Goal: Submit feedback/report problem

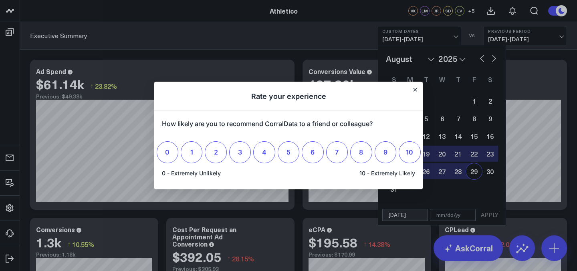
select select "7"
select select "2025"
click at [418, 93] on h1 "Rate your experience" at bounding box center [288, 96] width 269 height 29
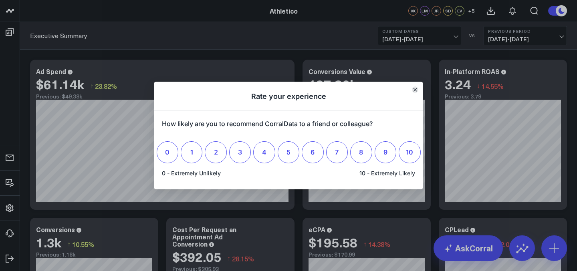
click at [416, 88] on icon "Close" at bounding box center [415, 90] width 4 height 4
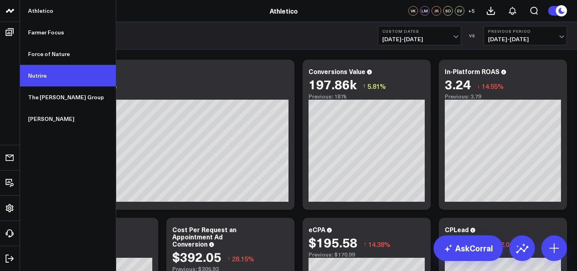
click at [54, 78] on link "Nutrire" at bounding box center [68, 76] width 96 height 22
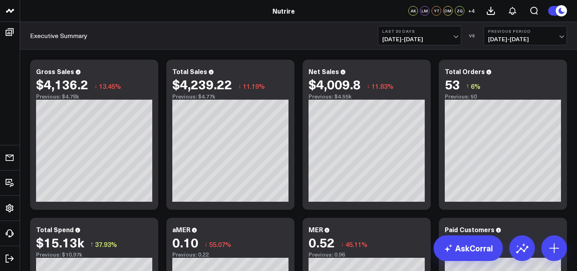
click at [454, 40] on span "[DATE] - [DATE]" at bounding box center [419, 39] width 75 height 6
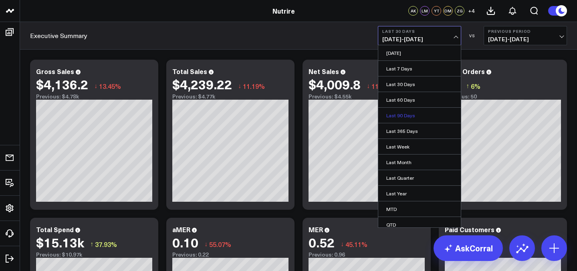
scroll to position [36, 0]
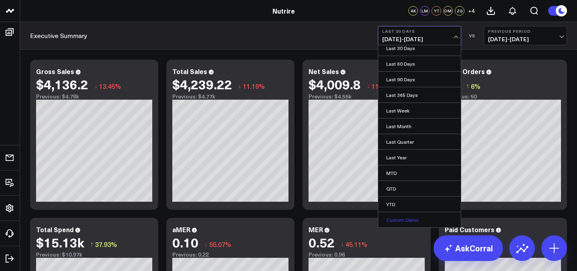
click at [394, 218] on link "Custom Dates" at bounding box center [419, 219] width 83 height 15
select select "7"
select select "2025"
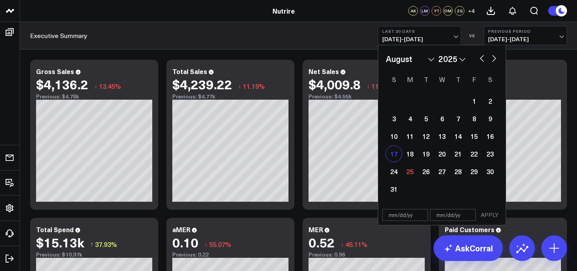
click at [396, 152] on div "17" at bounding box center [394, 154] width 16 height 16
type input "[DATE]"
select select "7"
select select "2025"
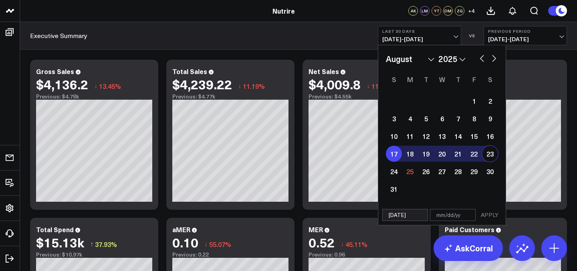
click at [493, 150] on div "23" at bounding box center [490, 154] width 16 height 16
type input "[DATE]"
select select "7"
select select "2025"
click at [488, 214] on button "APPLY" at bounding box center [490, 215] width 24 height 12
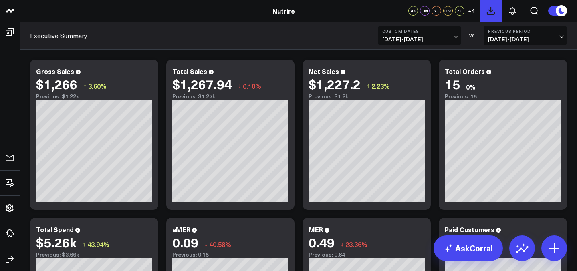
click at [491, 17] on button at bounding box center [491, 11] width 22 height 22
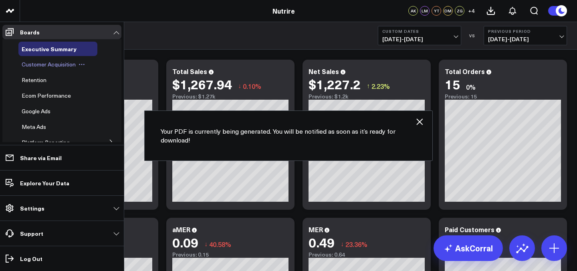
click at [34, 63] on span "Customer Acquisition" at bounding box center [49, 65] width 54 height 8
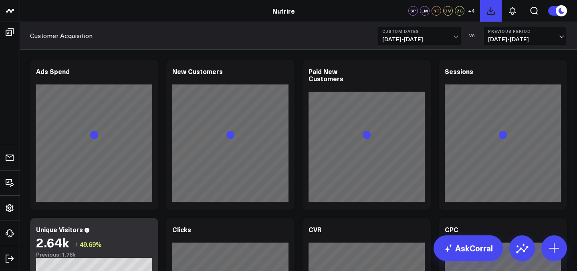
click at [490, 12] on icon at bounding box center [490, 10] width 7 height 7
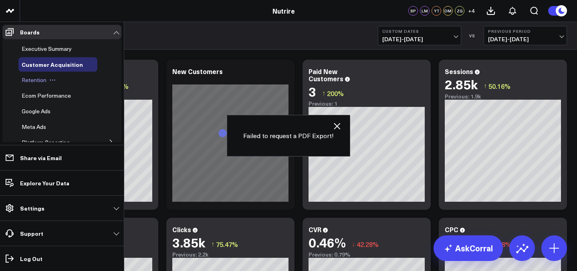
click at [36, 82] on span "Retention" at bounding box center [34, 80] width 25 height 8
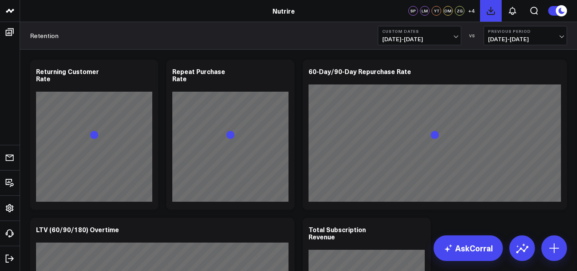
click at [489, 18] on button at bounding box center [491, 11] width 22 height 22
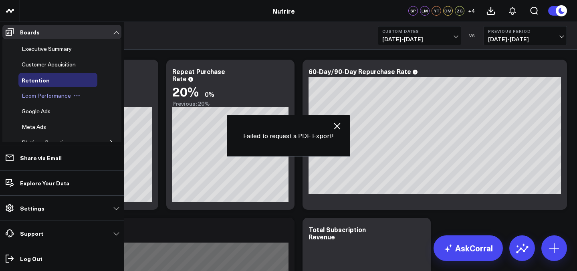
click at [38, 93] on span "Ecom Performance" at bounding box center [46, 96] width 49 height 8
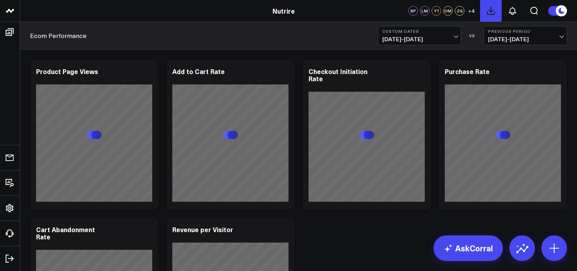
click at [490, 15] on icon at bounding box center [491, 11] width 10 height 10
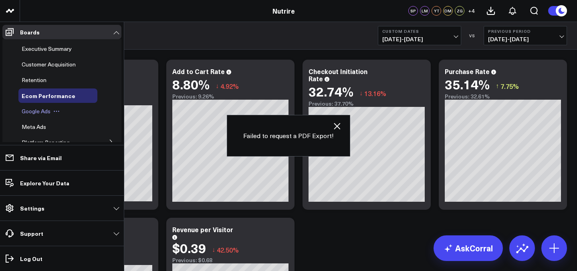
click at [36, 111] on span "Google Ads" at bounding box center [36, 111] width 29 height 8
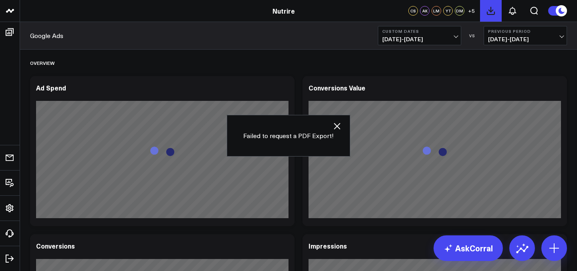
click at [489, 16] on button at bounding box center [491, 11] width 22 height 22
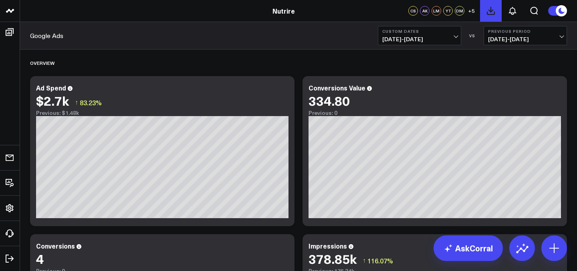
click at [493, 10] on icon at bounding box center [490, 10] width 7 height 7
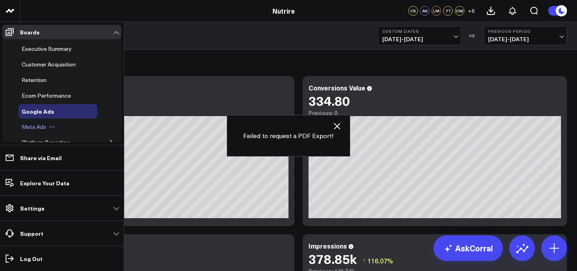
click at [37, 132] on div "Meta Ads" at bounding box center [57, 127] width 79 height 14
click at [38, 128] on span "Meta Ads" at bounding box center [34, 127] width 24 height 8
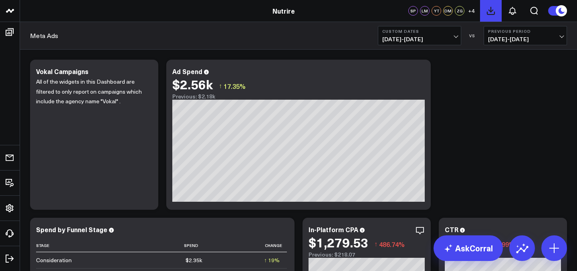
click at [490, 12] on icon at bounding box center [491, 11] width 10 height 10
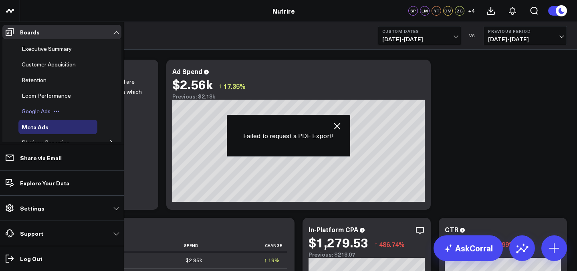
scroll to position [36, 0]
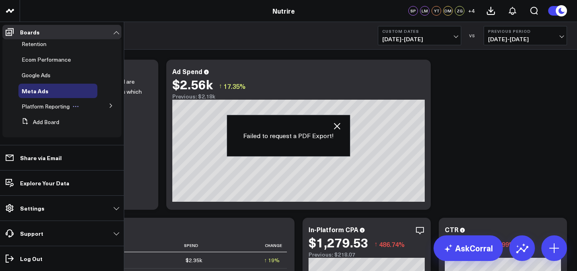
click at [36, 110] on span "Platform Reporting" at bounding box center [46, 107] width 48 height 8
click at [110, 105] on icon at bounding box center [111, 106] width 2 height 4
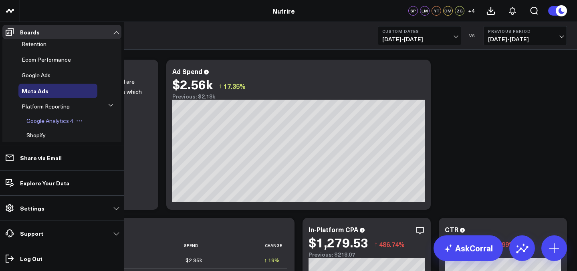
click at [53, 123] on span "Google Analytics 4" at bounding box center [49, 121] width 47 height 8
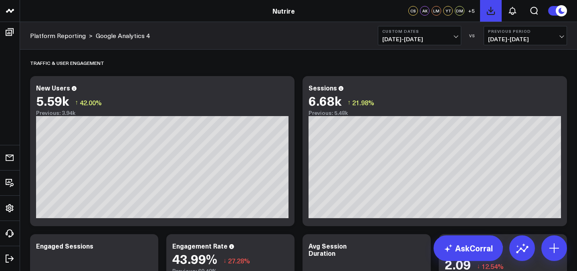
click at [494, 10] on icon at bounding box center [491, 11] width 10 height 10
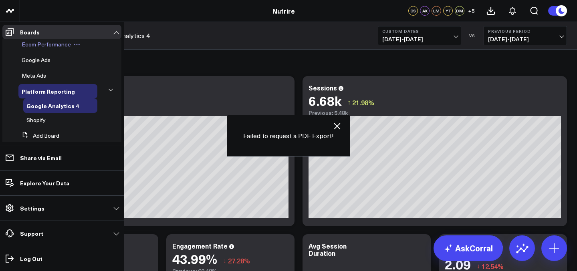
scroll to position [53, 0]
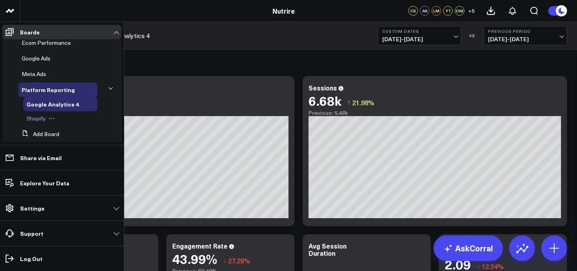
click at [37, 119] on span "Shopify" at bounding box center [35, 119] width 19 height 8
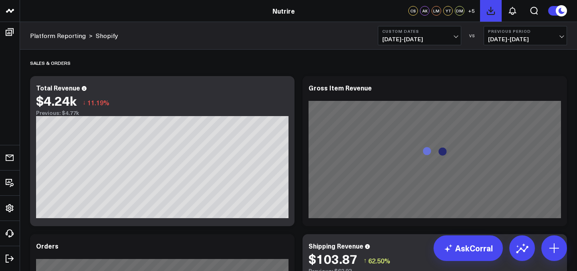
click at [489, 13] on icon at bounding box center [491, 11] width 10 height 10
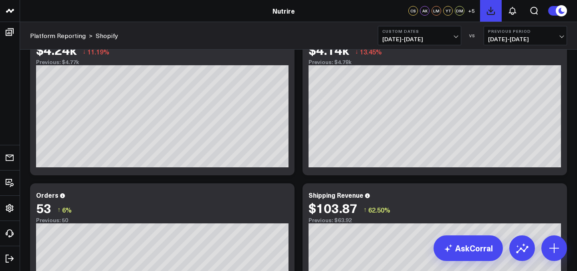
click at [490, 10] on icon at bounding box center [491, 11] width 10 height 10
click at [491, 16] on button at bounding box center [491, 11] width 22 height 22
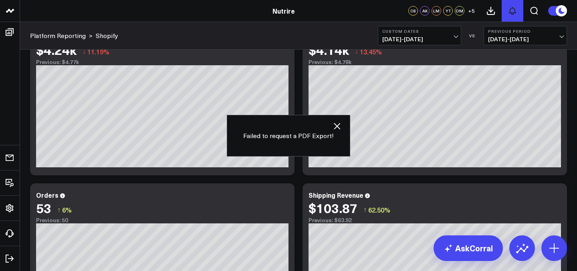
click at [516, 14] on icon at bounding box center [513, 11] width 10 height 10
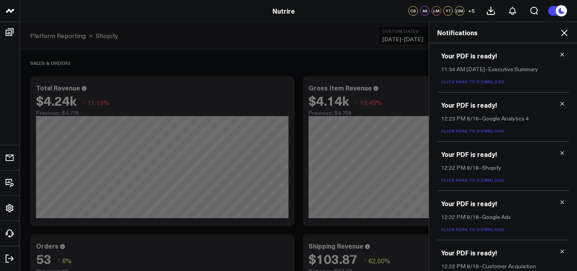
click at [560, 55] on icon at bounding box center [562, 55] width 6 height 6
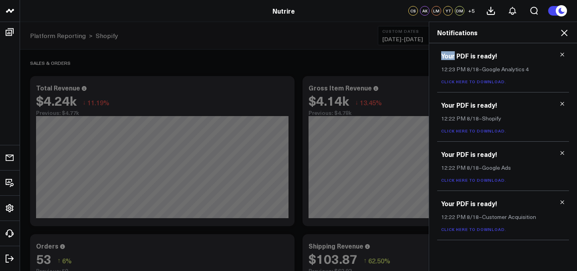
click at [560, 55] on icon at bounding box center [562, 55] width 6 height 6
click at [560, 101] on icon at bounding box center [562, 104] width 6 height 6
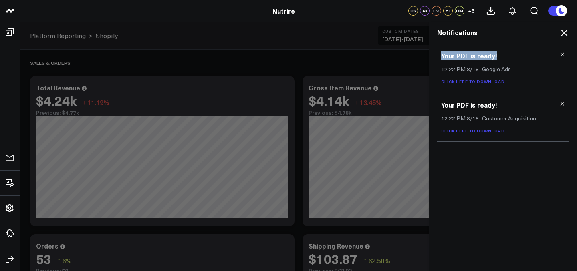
click at [560, 55] on icon at bounding box center [562, 55] width 6 height 6
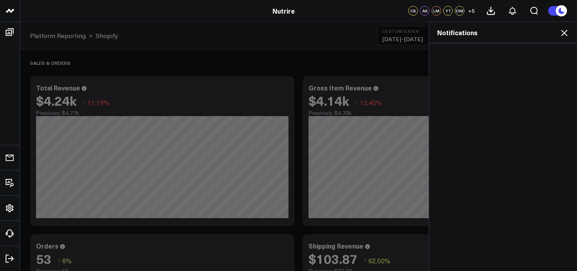
click at [560, 55] on div at bounding box center [503, 157] width 148 height 228
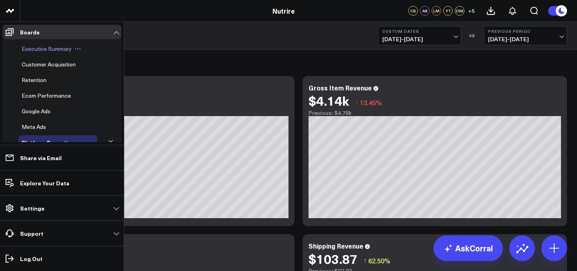
click at [40, 49] on span "Executive Summary" at bounding box center [47, 49] width 50 height 8
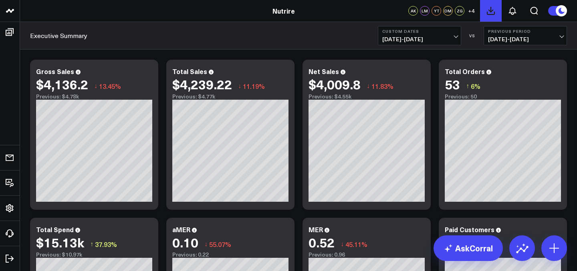
click at [492, 15] on icon at bounding box center [491, 11] width 10 height 10
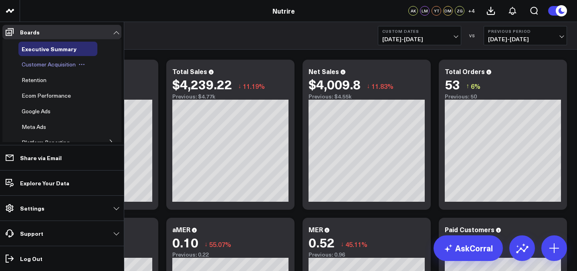
click at [43, 62] on span "Customer Acquisition" at bounding box center [49, 65] width 54 height 8
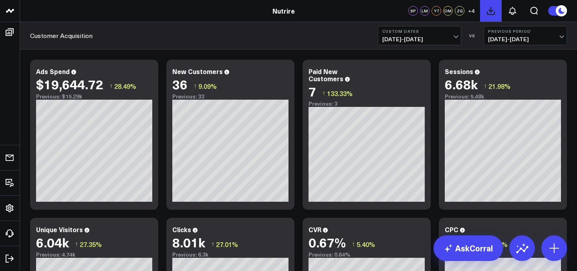
click at [491, 14] on icon at bounding box center [490, 10] width 7 height 7
click at [498, 6] on button at bounding box center [491, 11] width 22 height 22
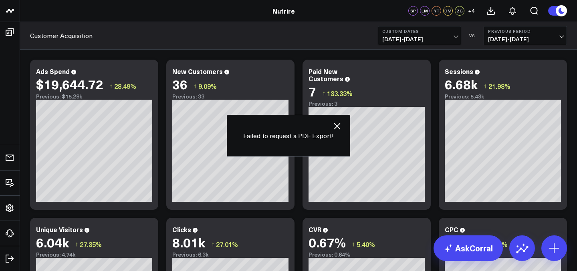
click at [339, 122] on icon "button" at bounding box center [337, 126] width 10 height 10
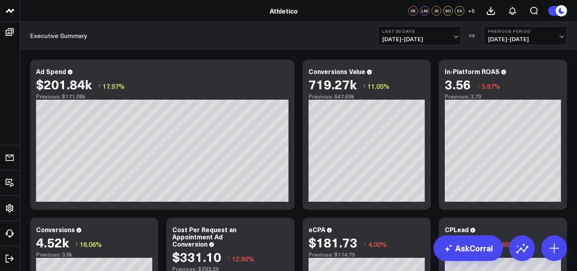
click at [412, 36] on span "[DATE] - [DATE]" at bounding box center [419, 39] width 75 height 6
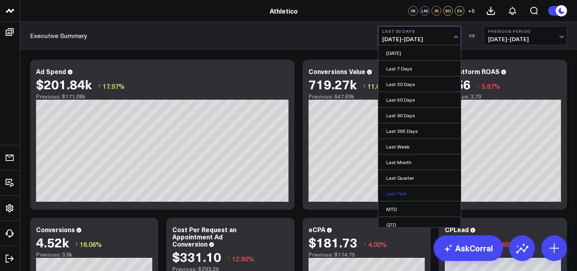
scroll to position [36, 0]
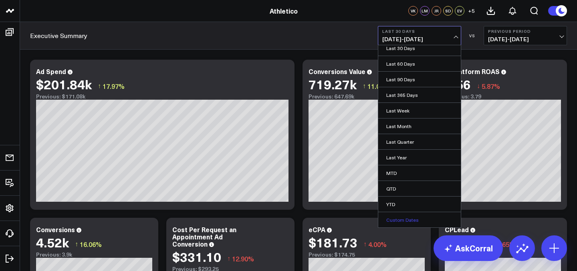
click at [404, 221] on link "Custom Dates" at bounding box center [419, 219] width 83 height 15
select select "7"
select select "2025"
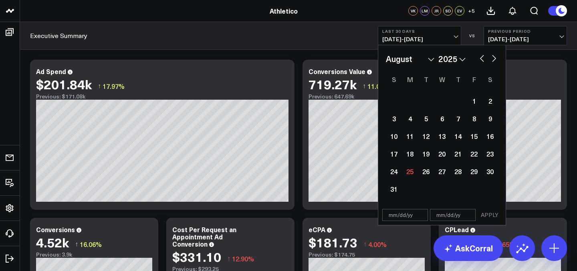
click at [385, 153] on div "January February March April May June July August September October November De…" at bounding box center [441, 125] width 127 height 160
click at [495, 157] on div "23" at bounding box center [490, 154] width 16 height 16
type input "[DATE]"
select select "7"
select select "2025"
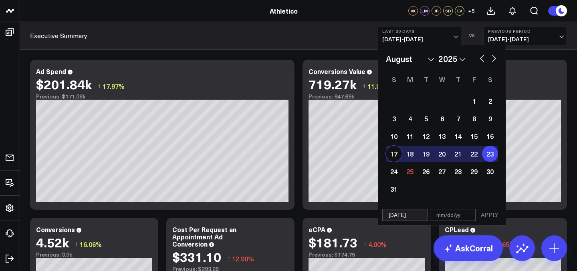
click at [392, 156] on div "17" at bounding box center [394, 154] width 16 height 16
type input "[DATE]"
select select "7"
select select "2025"
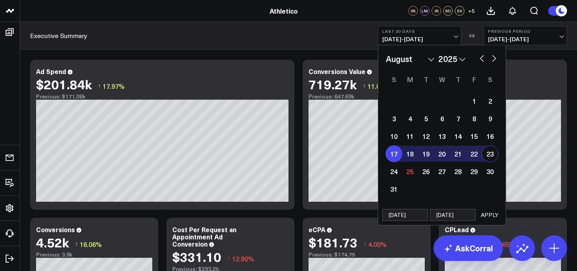
click at [394, 156] on div "17" at bounding box center [394, 154] width 16 height 16
select select "7"
select select "2025"
click at [494, 158] on div "23" at bounding box center [490, 154] width 16 height 16
type input "[DATE]"
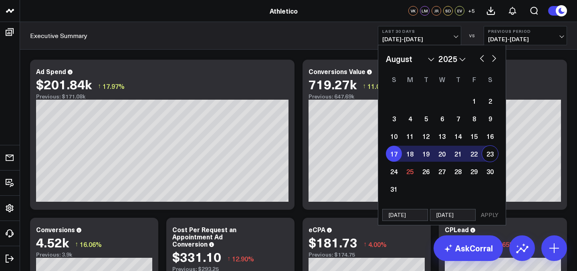
select select "7"
select select "2025"
click at [492, 219] on button "APPLY" at bounding box center [490, 215] width 24 height 12
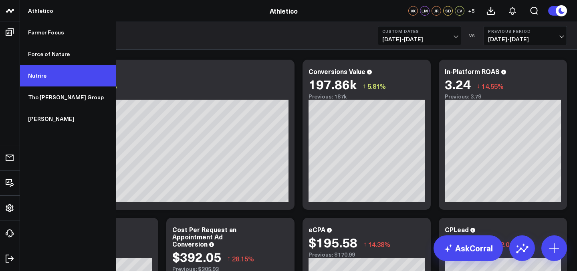
click at [40, 69] on link "Nutrire" at bounding box center [68, 76] width 96 height 22
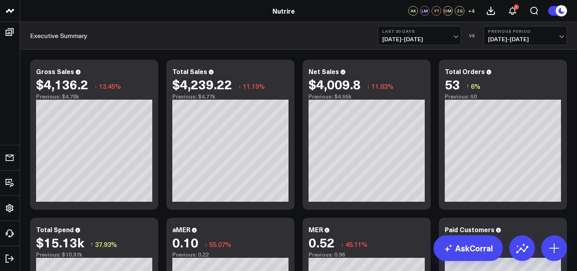
click at [415, 40] on span "[DATE] - [DATE]" at bounding box center [419, 39] width 75 height 6
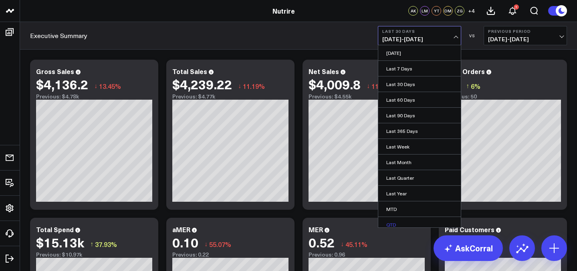
scroll to position [36, 0]
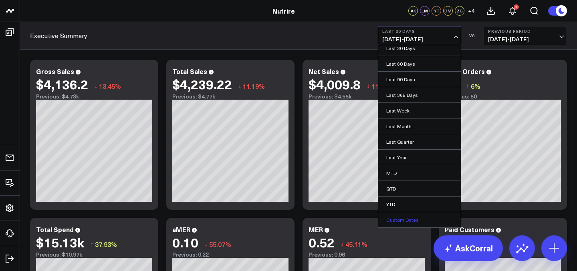
click at [397, 216] on link "Custom Dates" at bounding box center [419, 219] width 83 height 15
select select "7"
select select "2025"
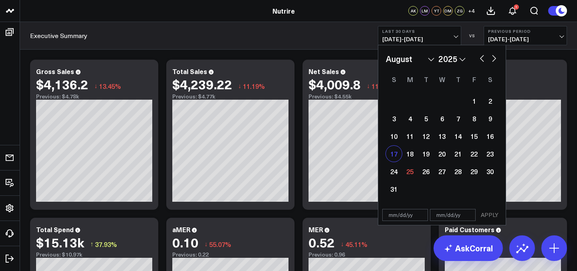
click at [396, 150] on div "17" at bounding box center [394, 154] width 16 height 16
type input "[DATE]"
select select "7"
select select "2025"
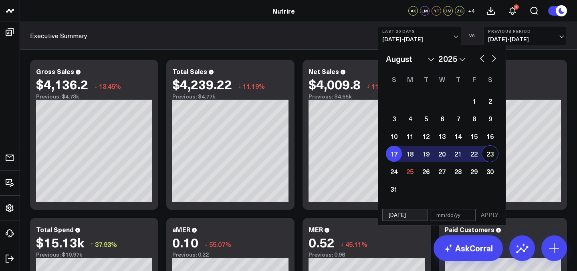
click at [493, 150] on div "23" at bounding box center [490, 154] width 16 height 16
type input "[DATE]"
select select "7"
select select "2025"
click at [497, 215] on button "APPLY" at bounding box center [490, 215] width 24 height 12
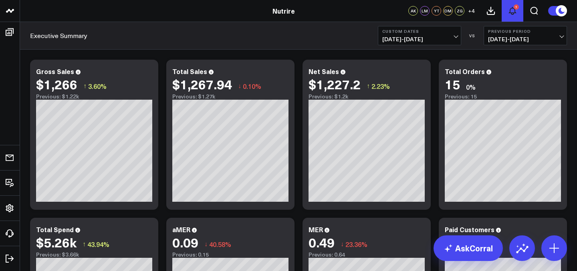
click at [521, 9] on button "1" at bounding box center [513, 11] width 22 height 22
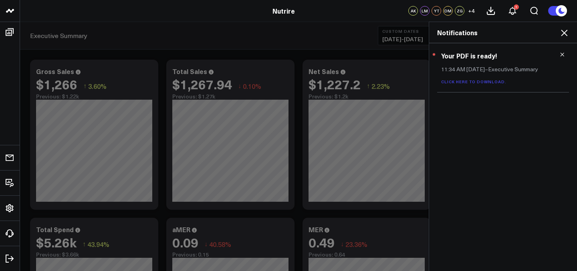
click at [559, 57] on icon at bounding box center [562, 55] width 6 height 6
click at [564, 37] on div "Notifications" at bounding box center [503, 32] width 148 height 21
click at [564, 34] on icon at bounding box center [564, 33] width 10 height 10
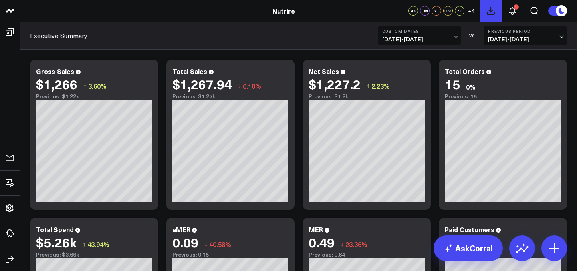
click at [492, 14] on icon at bounding box center [490, 10] width 7 height 7
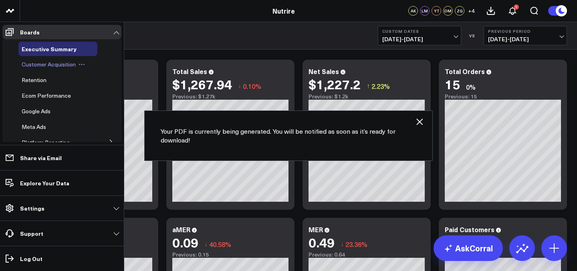
click at [39, 64] on span "Customer Acquisition" at bounding box center [49, 65] width 54 height 8
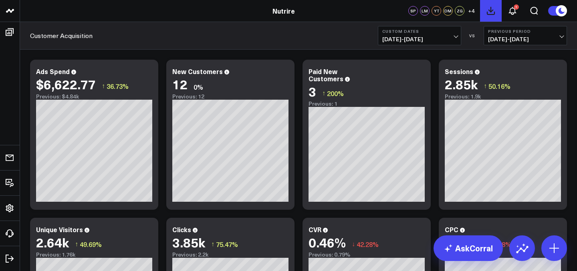
click at [493, 8] on icon at bounding box center [491, 11] width 10 height 10
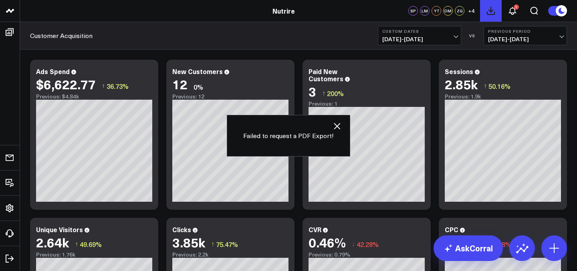
click at [493, 8] on icon at bounding box center [491, 11] width 10 height 10
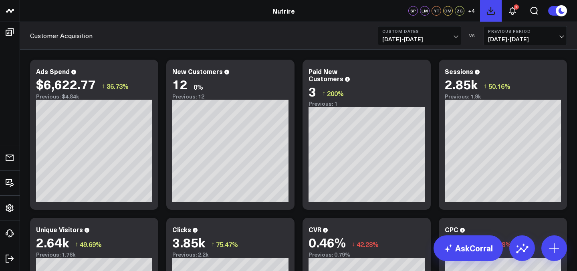
click at [491, 12] on icon at bounding box center [491, 11] width 10 height 10
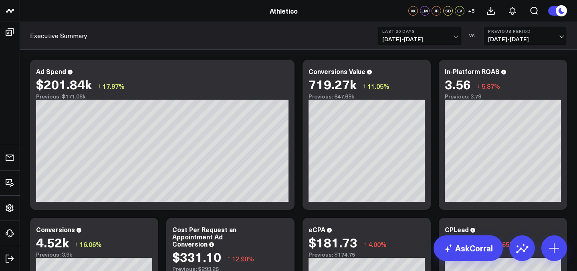
click at [440, 43] on button "Last 30 Days [DATE] - [DATE]" at bounding box center [419, 35] width 83 height 19
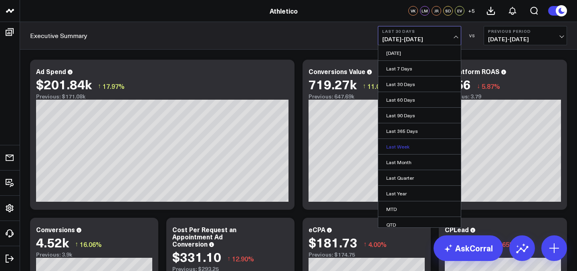
scroll to position [36, 0]
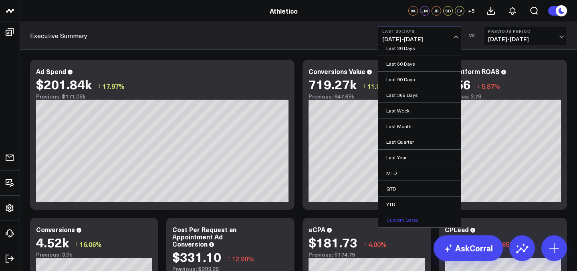
click at [418, 222] on link "Custom Dates" at bounding box center [419, 219] width 83 height 15
select select "7"
select select "2025"
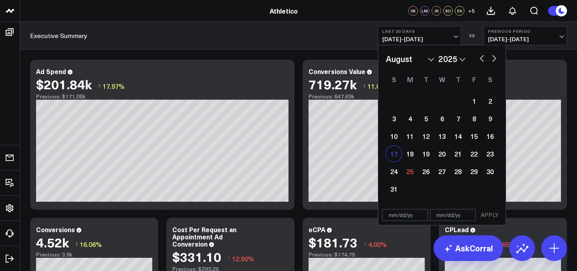
click at [389, 155] on div "17" at bounding box center [394, 154] width 16 height 16
type input "[DATE]"
select select "7"
select select "2025"
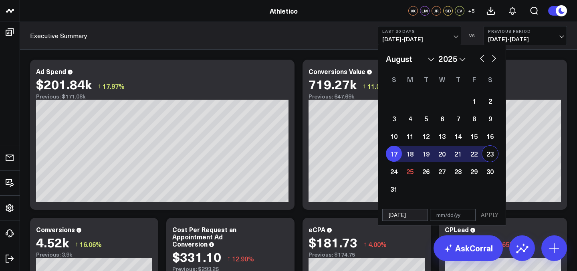
click at [493, 154] on div "23" at bounding box center [490, 154] width 16 height 16
type input "[DATE]"
select select "7"
select select "2025"
click at [493, 216] on button "APPLY" at bounding box center [490, 215] width 24 height 12
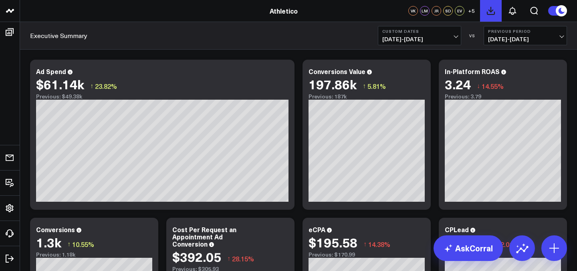
click at [492, 12] on icon at bounding box center [491, 11] width 10 height 10
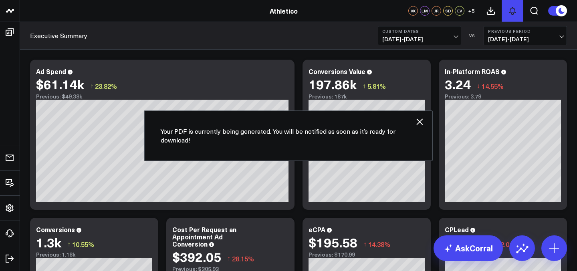
click at [515, 10] on icon at bounding box center [512, 10] width 6 height 7
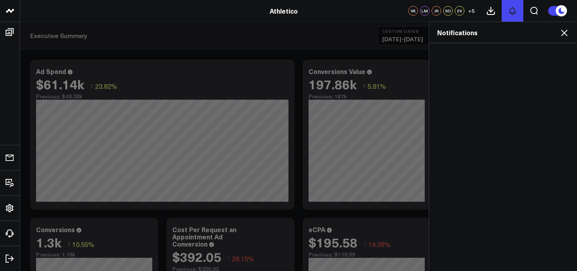
click at [510, 12] on icon at bounding box center [512, 10] width 6 height 7
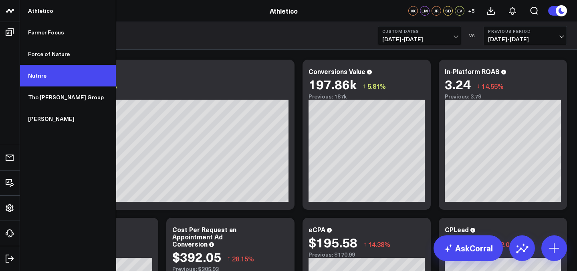
click at [54, 70] on link "Nutrire" at bounding box center [68, 76] width 96 height 22
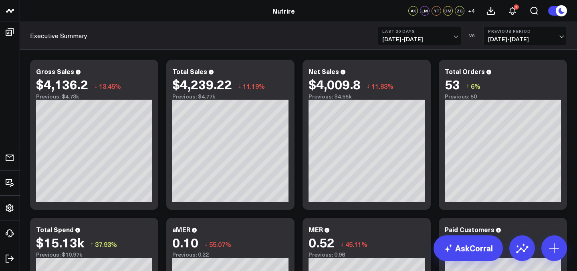
click at [441, 38] on span "[DATE] - [DATE]" at bounding box center [419, 39] width 75 height 6
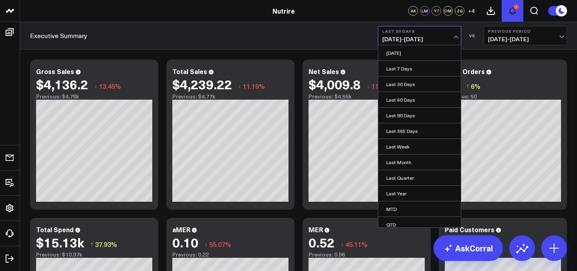
click at [511, 13] on icon at bounding box center [512, 10] width 6 height 7
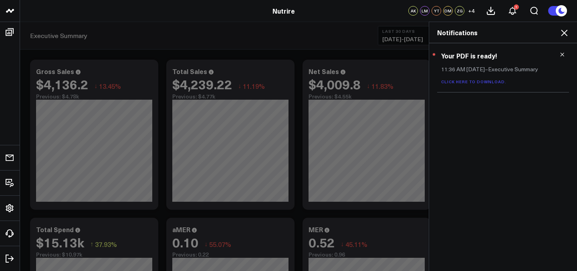
click at [564, 60] on div "Your PDF is ready! 11:36 AM Today – Executive Summary Click here to download." at bounding box center [503, 67] width 132 height 49
click at [564, 57] on icon at bounding box center [562, 55] width 6 height 6
click at [563, 34] on icon at bounding box center [564, 33] width 6 height 6
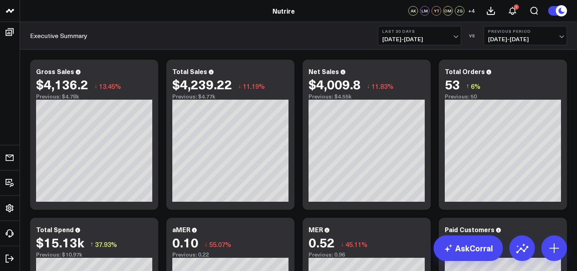
click at [435, 30] on b "Last 30 Days" at bounding box center [419, 31] width 75 height 5
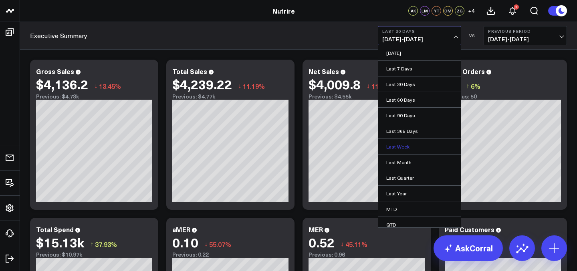
scroll to position [36, 0]
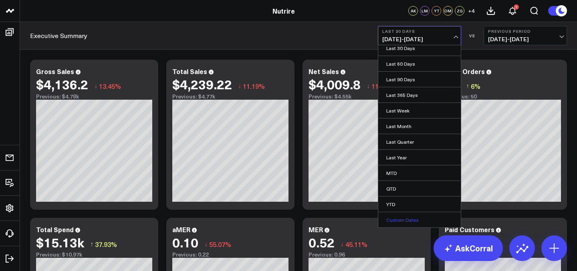
click at [403, 221] on link "Custom Dates" at bounding box center [419, 219] width 83 height 15
select select "7"
select select "2025"
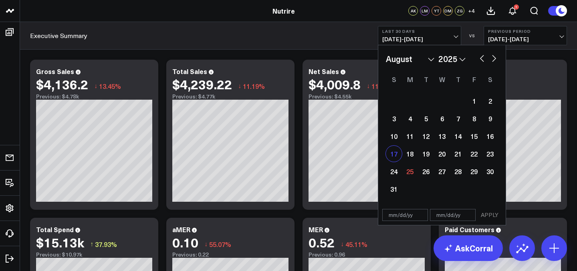
click at [389, 155] on div "17" at bounding box center [394, 154] width 16 height 16
type input "[DATE]"
select select "7"
select select "2025"
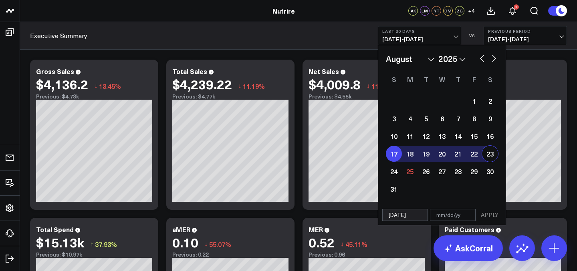
click at [489, 152] on div "23" at bounding box center [490, 154] width 16 height 16
type input "[DATE]"
select select "7"
select select "2025"
click at [492, 216] on button "APPLY" at bounding box center [490, 215] width 24 height 12
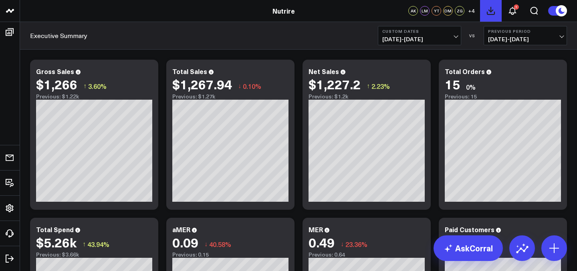
click at [488, 14] on icon at bounding box center [490, 10] width 7 height 7
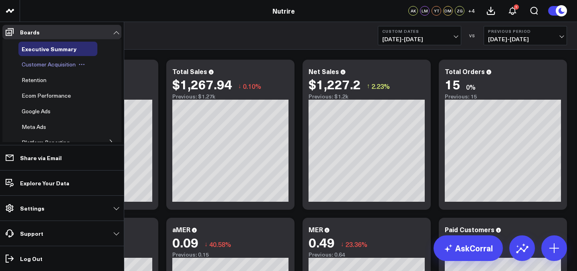
click at [44, 69] on div "Customer Acquisition" at bounding box center [57, 64] width 79 height 14
click at [44, 64] on span "Customer Acquisition" at bounding box center [49, 65] width 54 height 8
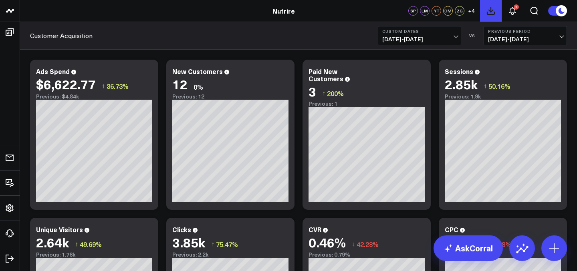
click at [494, 13] on icon at bounding box center [491, 11] width 10 height 10
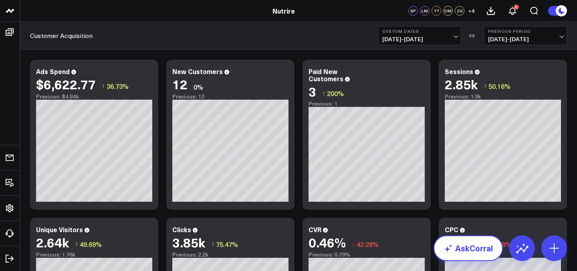
click at [467, 244] on link "AskCorral" at bounding box center [468, 249] width 69 height 26
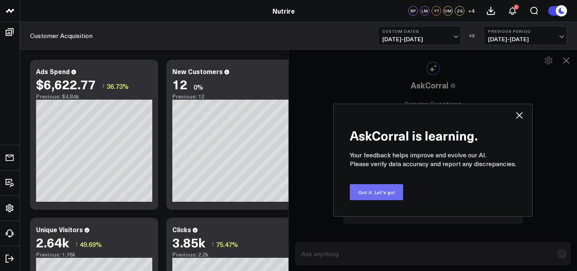
click at [391, 191] on button "Got it. Let's go!" at bounding box center [376, 192] width 53 height 16
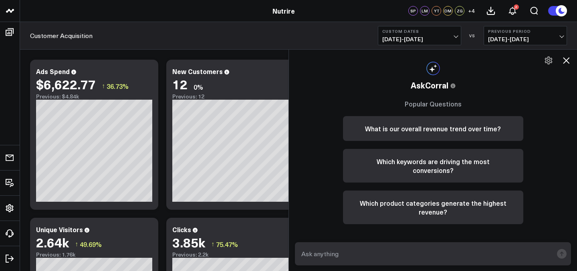
click at [549, 59] on icon at bounding box center [549, 61] width 10 height 10
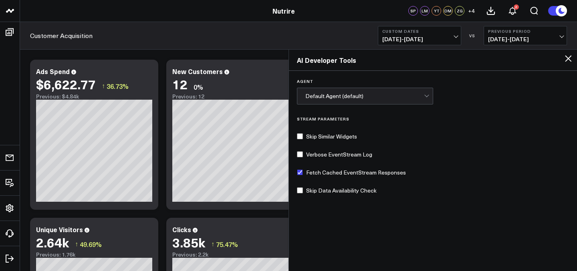
click at [570, 57] on icon at bounding box center [568, 58] width 6 height 6
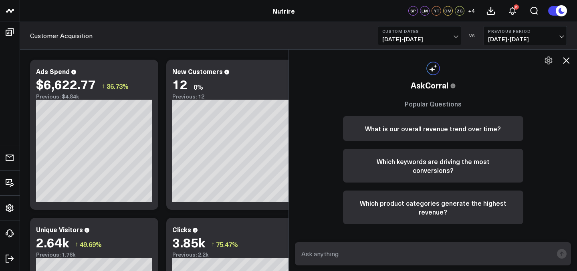
click at [570, 63] on icon at bounding box center [566, 61] width 10 height 10
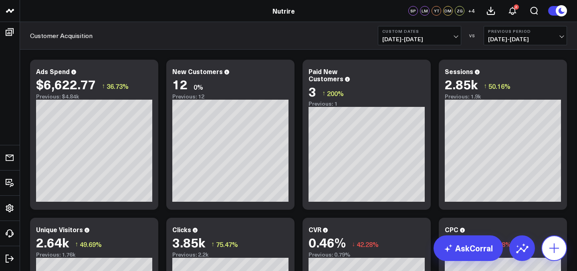
click at [553, 249] on icon at bounding box center [554, 248] width 13 height 13
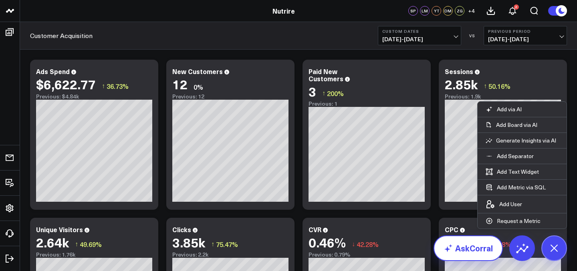
click at [458, 254] on link "AskCorral" at bounding box center [468, 249] width 69 height 26
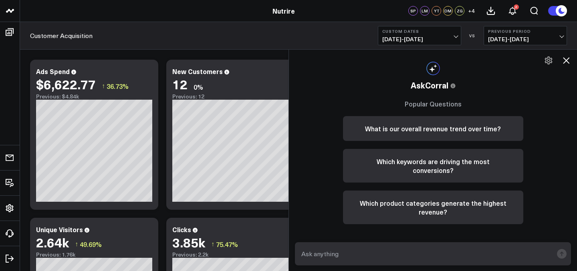
click at [392, 251] on textarea at bounding box center [426, 254] width 254 height 14
type textarea "why is the pdf failing to export?"
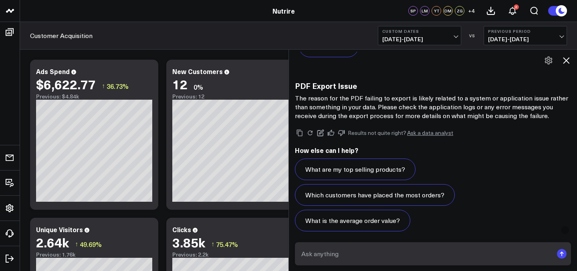
scroll to position [516, 0]
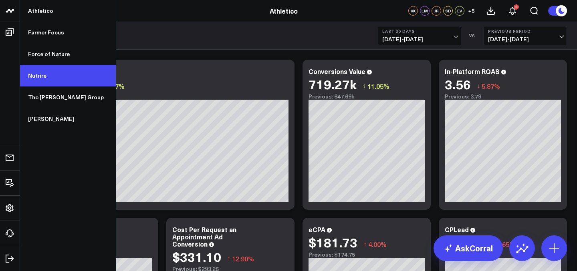
click at [44, 74] on link "Nutrire" at bounding box center [68, 76] width 96 height 22
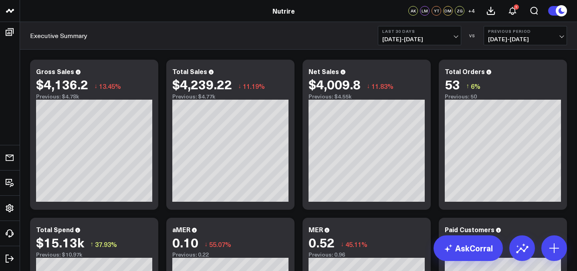
click at [416, 40] on span "[DATE] - [DATE]" at bounding box center [419, 39] width 75 height 6
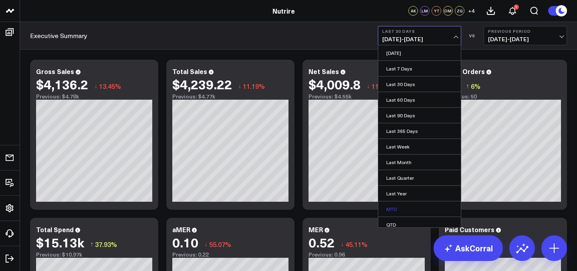
scroll to position [36, 0]
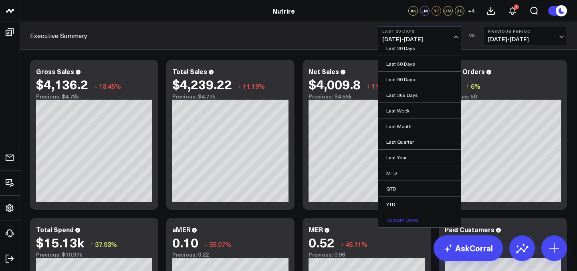
click at [407, 222] on link "Custom Dates" at bounding box center [419, 219] width 83 height 15
select select "7"
select select "2025"
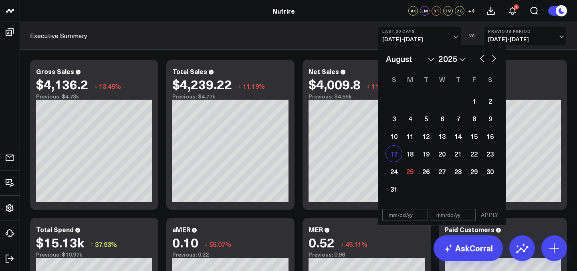
click at [392, 155] on div "17" at bounding box center [394, 154] width 16 height 16
type input "[DATE]"
select select "7"
select select "2025"
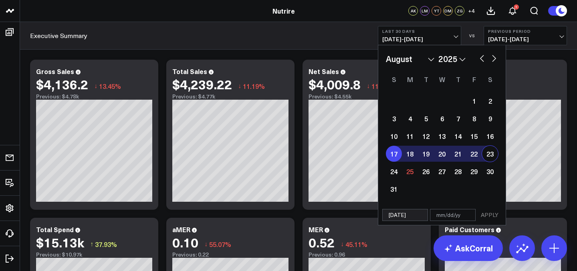
click at [489, 152] on div "23" at bounding box center [490, 154] width 16 height 16
type input "[DATE]"
select select "7"
select select "2025"
click at [498, 219] on button "APPLY" at bounding box center [490, 215] width 24 height 12
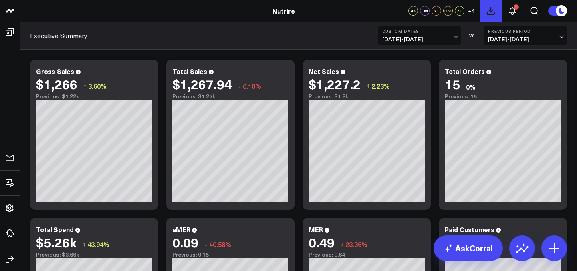
click at [488, 12] on icon at bounding box center [491, 11] width 10 height 10
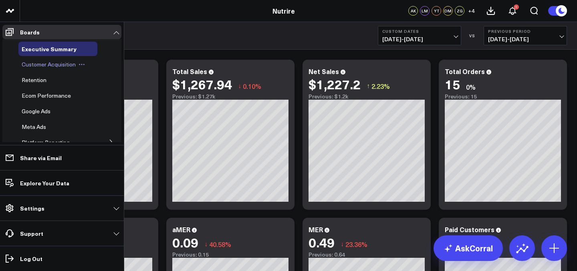
click at [34, 63] on span "Customer Acquisition" at bounding box center [49, 65] width 54 height 8
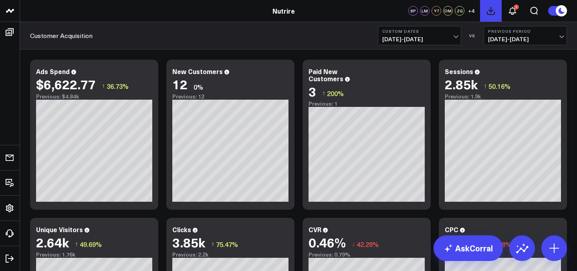
click at [492, 11] on icon at bounding box center [491, 11] width 10 height 10
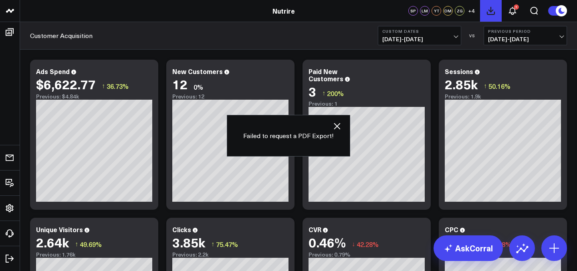
click at [492, 11] on icon at bounding box center [491, 11] width 10 height 10
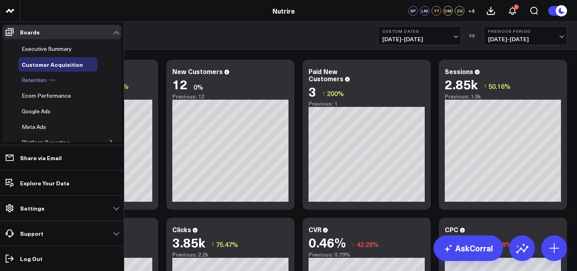
click at [37, 77] on span "Retention" at bounding box center [34, 80] width 25 height 8
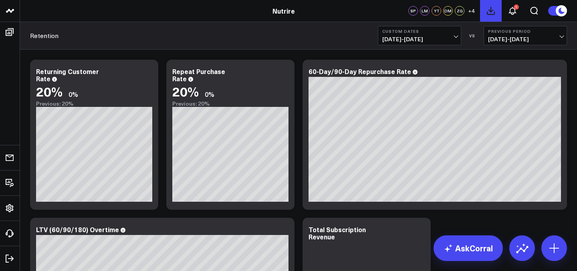
click at [484, 11] on button at bounding box center [491, 11] width 22 height 22
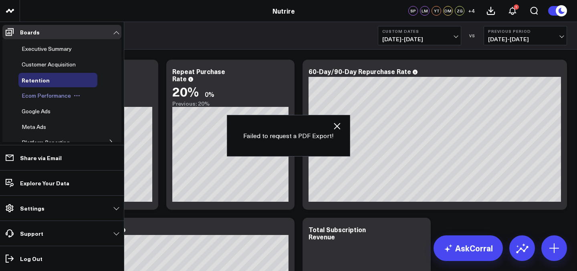
click at [44, 98] on span "Ecom Performance" at bounding box center [46, 96] width 49 height 8
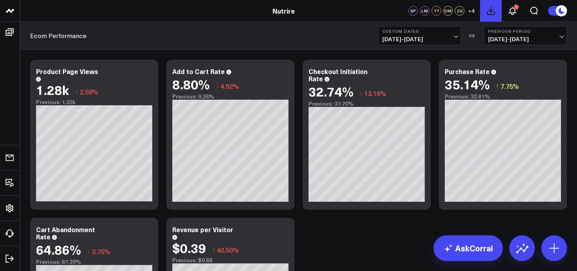
click at [491, 12] on icon at bounding box center [490, 10] width 7 height 7
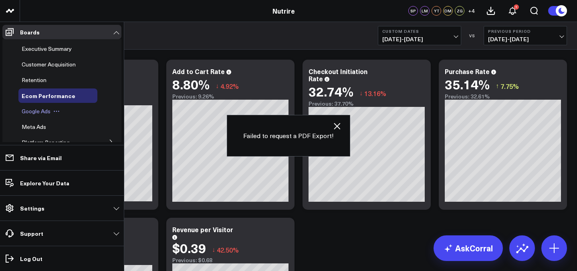
click at [41, 112] on span "Google Ads" at bounding box center [36, 111] width 29 height 8
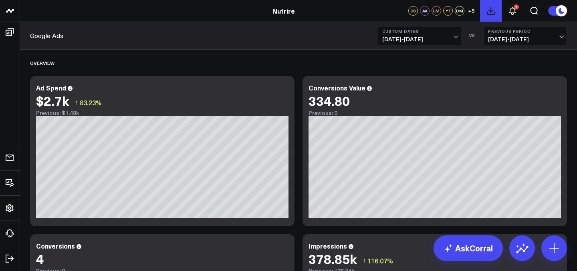
click at [491, 12] on icon at bounding box center [491, 11] width 10 height 10
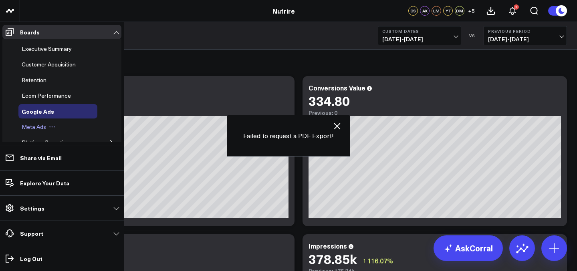
scroll to position [36, 0]
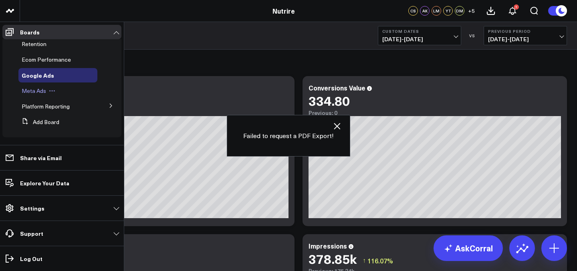
click at [30, 93] on span "Meta Ads" at bounding box center [34, 91] width 24 height 8
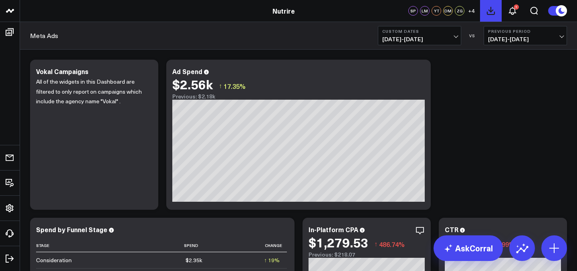
click at [486, 15] on icon at bounding box center [491, 11] width 10 height 10
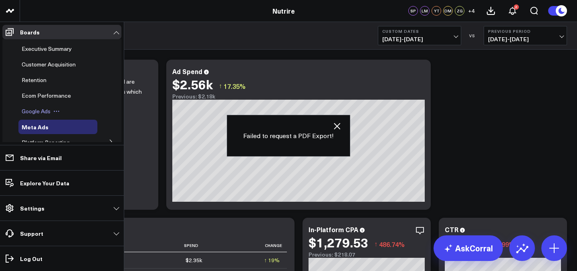
scroll to position [36, 0]
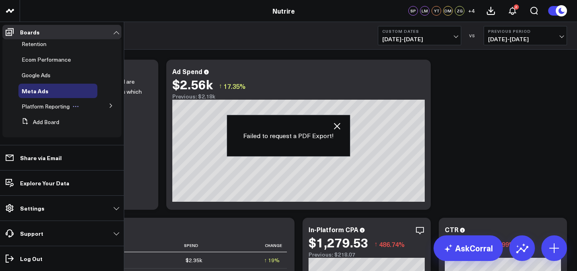
click at [40, 106] on span "Platform Reporting" at bounding box center [46, 107] width 48 height 8
click at [109, 107] on icon at bounding box center [111, 105] width 5 height 5
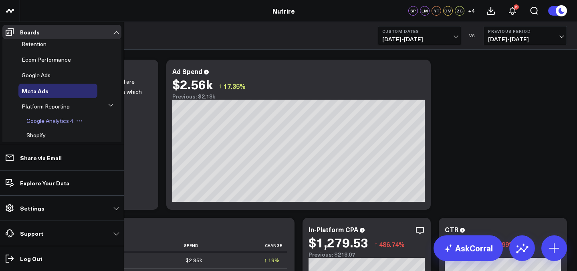
click at [76, 121] on icon at bounding box center [79, 121] width 6 height 6
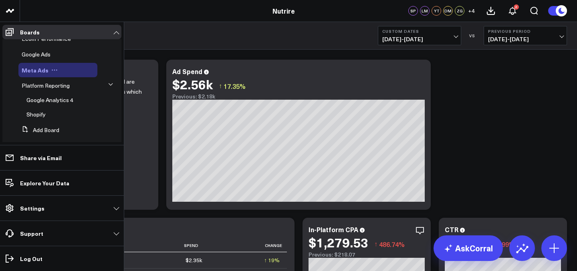
scroll to position [62, 0]
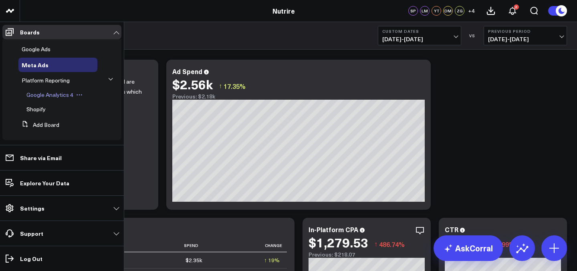
click at [43, 98] on span "Google Analytics 4" at bounding box center [49, 95] width 47 height 8
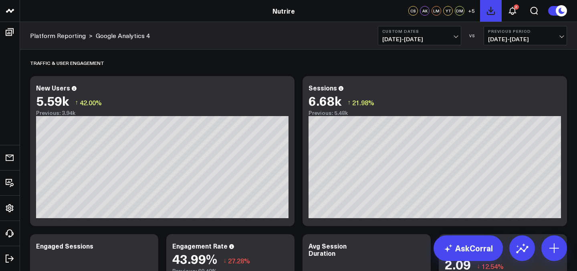
click at [492, 14] on icon at bounding box center [491, 11] width 10 height 10
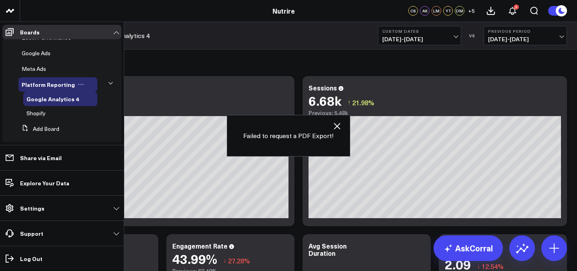
scroll to position [65, 0]
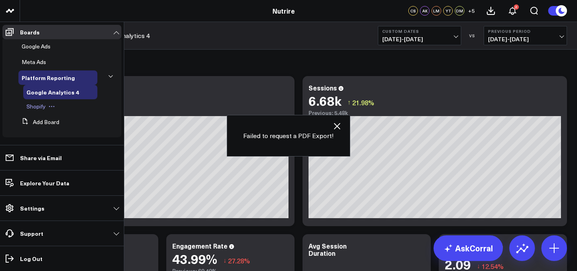
click at [36, 107] on span "Shopify" at bounding box center [35, 107] width 19 height 8
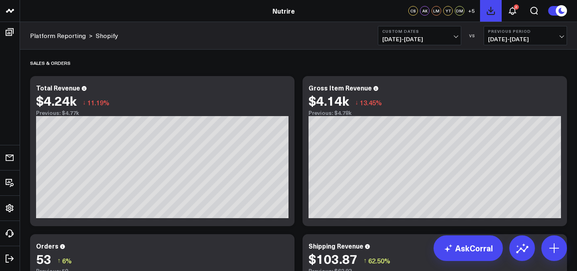
click at [488, 13] on icon at bounding box center [491, 11] width 10 height 10
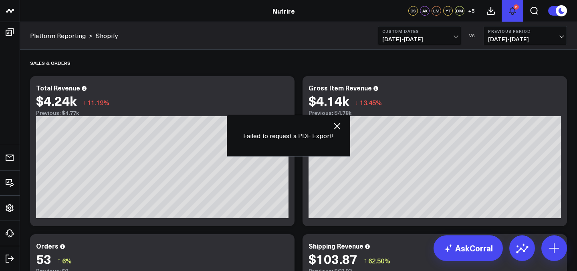
click at [513, 9] on icon at bounding box center [513, 11] width 10 height 10
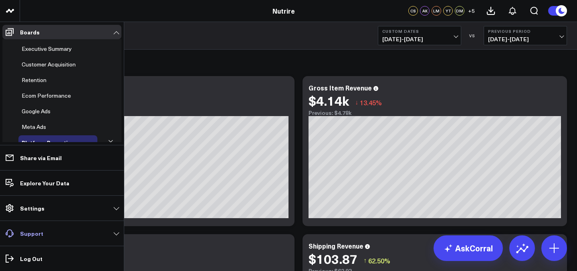
click at [42, 235] on link "Support" at bounding box center [61, 233] width 119 height 14
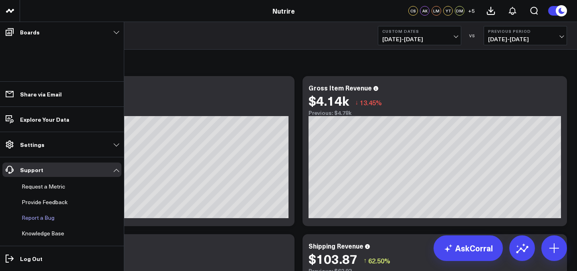
click at [46, 218] on button "Report a Bug" at bounding box center [36, 218] width 36 height 14
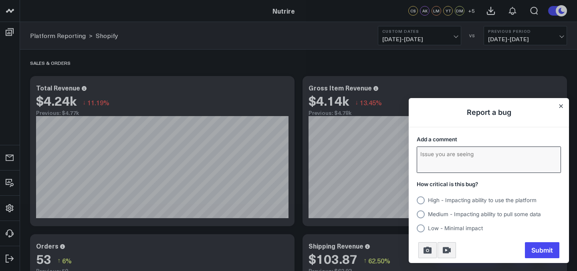
click at [439, 164] on textarea "Add a comment" at bounding box center [488, 160] width 143 height 26
type textarea "It is not letting me export a pdf. It keeps saying "Failed to request pdf expor…"
click at [484, 218] on label "Medium - Impacting ability to pull some data" at bounding box center [489, 213] width 144 height 11
click at [417, 214] on input "Medium - Impacting ability to pull some data" at bounding box center [417, 214] width 0 height 0
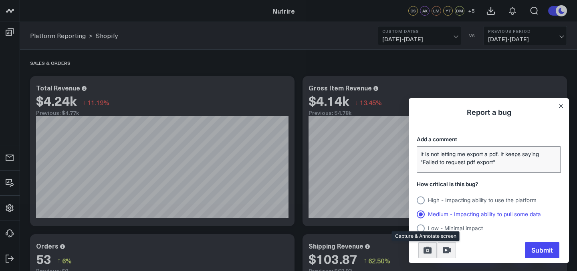
click at [426, 251] on icon "Take screenshot" at bounding box center [428, 250] width 8 height 7
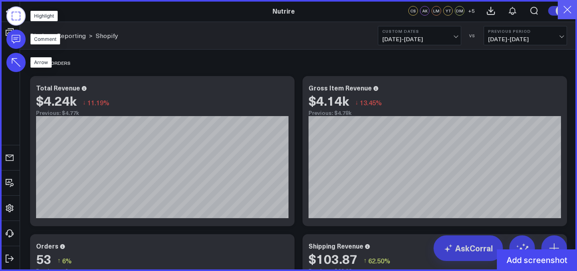
click at [567, 16] on button "button" at bounding box center [567, 9] width 19 height 19
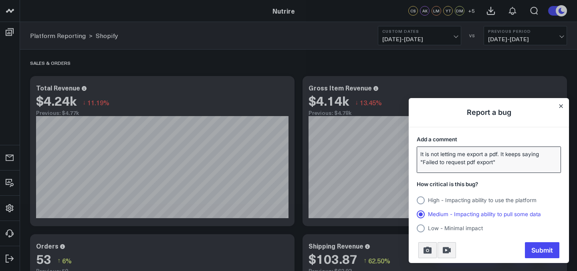
click at [468, 161] on textarea "It is not letting me export a pdf. It keeps saying "Failed to request pdf expor…" at bounding box center [488, 160] width 143 height 26
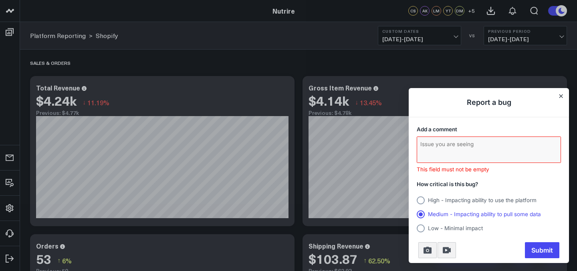
click at [564, 105] on div "Report a bug Add a comment This field must not be empty How critical is this bu…" at bounding box center [489, 175] width 160 height 175
click at [562, 98] on icon "Close" at bounding box center [560, 96] width 3 height 3
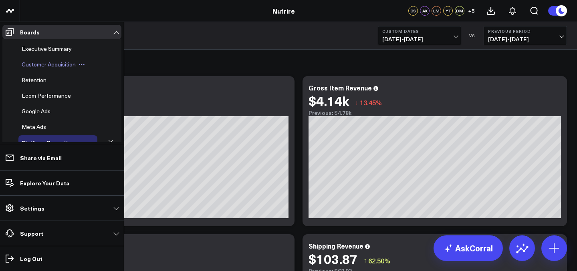
click at [51, 65] on span "Customer Acquisition" at bounding box center [49, 65] width 54 height 8
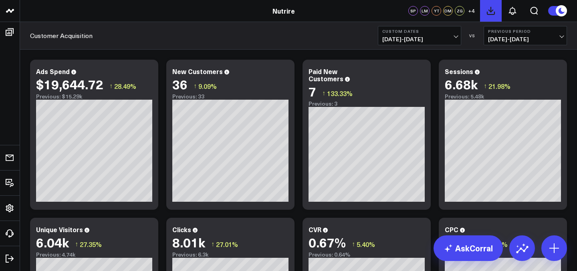
click at [490, 10] on icon at bounding box center [490, 10] width 7 height 7
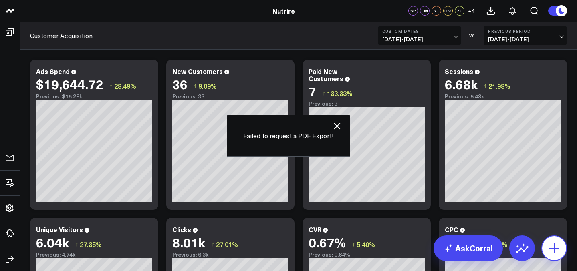
click at [557, 251] on icon at bounding box center [554, 248] width 13 height 13
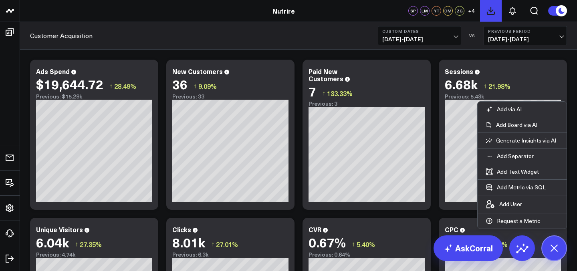
click at [493, 11] on icon at bounding box center [491, 11] width 10 height 10
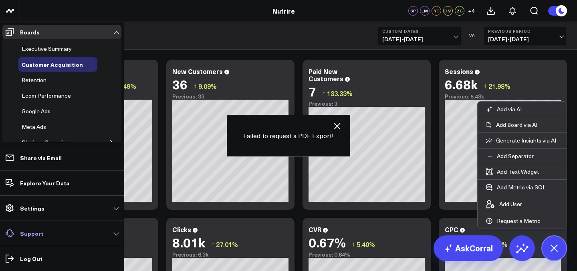
click at [36, 230] on p "Support" at bounding box center [31, 233] width 23 height 6
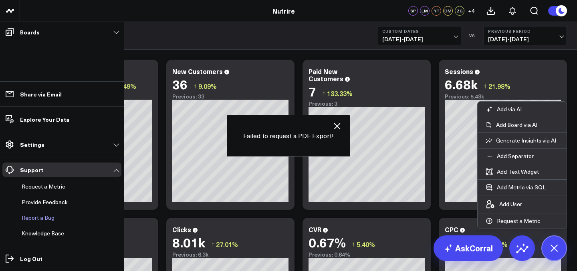
click at [46, 221] on button "Report a Bug" at bounding box center [36, 218] width 36 height 14
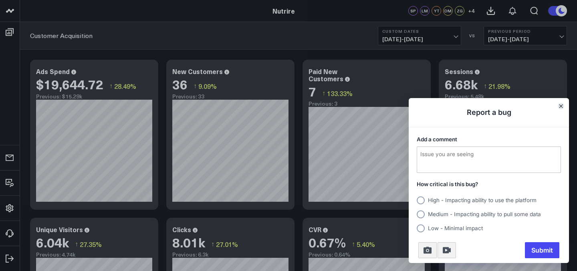
click at [559, 104] on icon "Close" at bounding box center [561, 106] width 4 height 4
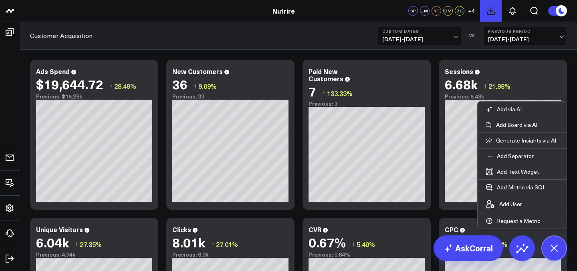
click at [486, 7] on icon at bounding box center [491, 11] width 10 height 10
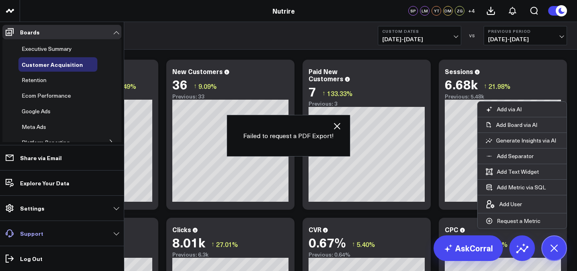
click at [36, 232] on p "Support" at bounding box center [31, 233] width 23 height 6
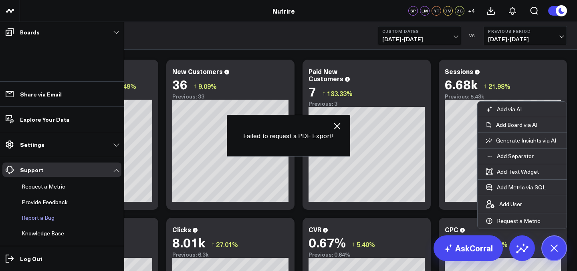
click at [44, 218] on button "Report a Bug" at bounding box center [36, 218] width 36 height 14
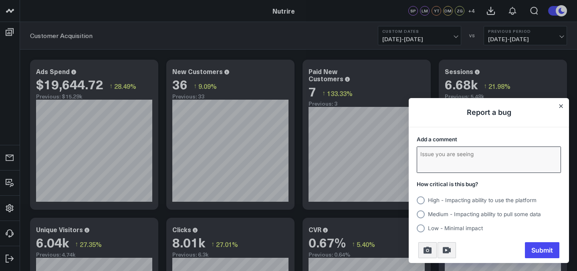
click at [440, 151] on textarea "Add a comment" at bounding box center [488, 160] width 143 height 26
type textarea "It is not letting me export a pdf. It keeps saying "Failed to request pdf expor…"
click at [449, 212] on span "Medium - Impacting ability to pull some data" at bounding box center [484, 214] width 113 height 6
click at [417, 214] on input "Medium - Impacting ability to pull some data" at bounding box center [417, 214] width 0 height 0
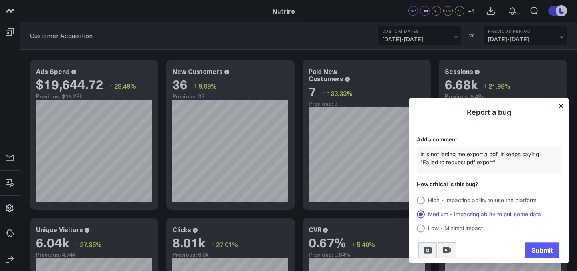
click at [550, 246] on span "Submit" at bounding box center [542, 250] width 34 height 16
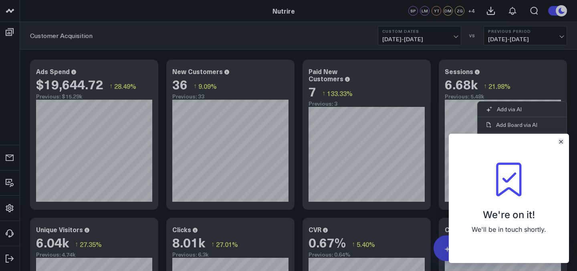
click at [562, 140] on icon "Close" at bounding box center [561, 142] width 4 height 4
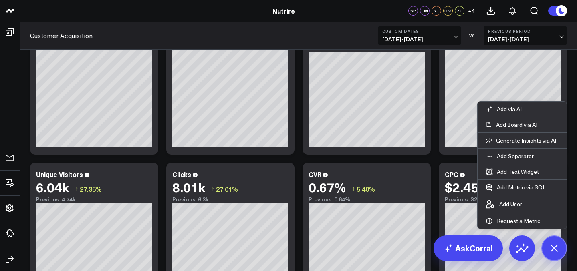
scroll to position [61, 0]
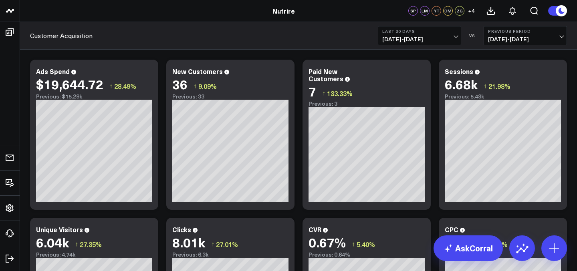
click at [414, 44] on button "Last 30 Days [DATE] - [DATE]" at bounding box center [419, 35] width 83 height 19
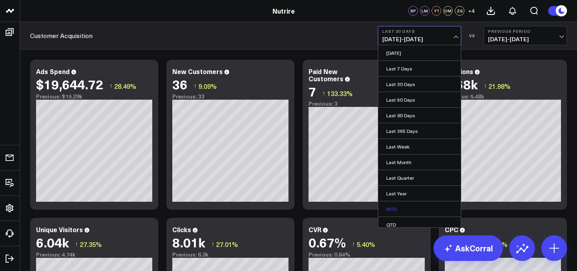
scroll to position [36, 0]
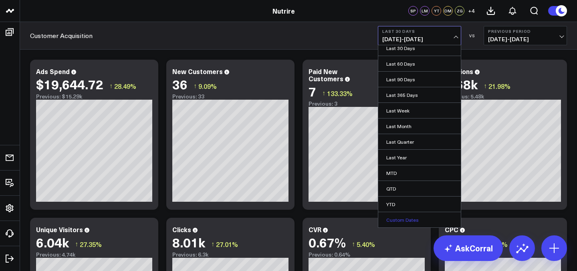
click at [418, 215] on link "Custom Dates" at bounding box center [419, 219] width 83 height 15
select select "7"
select select "2025"
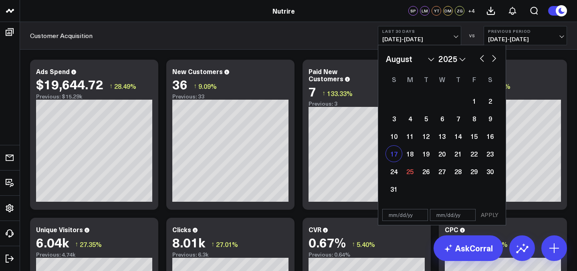
click at [394, 152] on div "17" at bounding box center [394, 154] width 16 height 16
type input "[DATE]"
select select "7"
select select "2025"
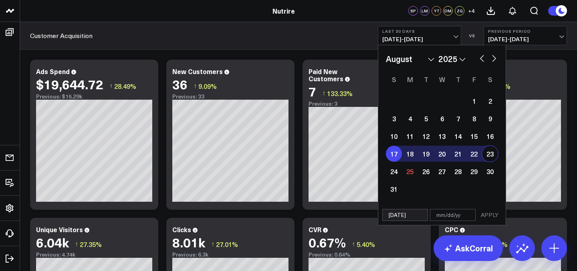
click at [486, 160] on div "23" at bounding box center [490, 154] width 16 height 16
type input "[DATE]"
select select "7"
select select "2025"
click at [488, 210] on button "APPLY" at bounding box center [490, 215] width 24 height 12
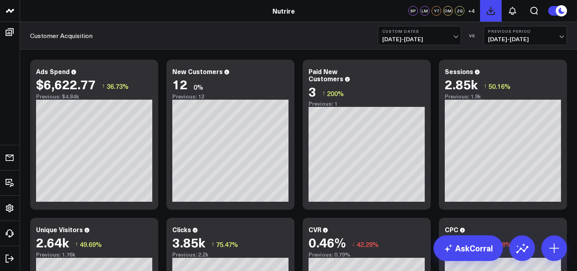
click at [489, 5] on button at bounding box center [491, 11] width 22 height 22
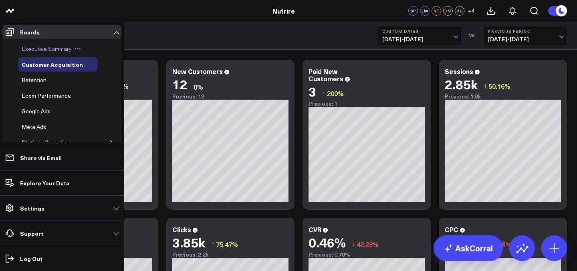
click at [39, 43] on div "Executive Summary" at bounding box center [57, 49] width 79 height 14
click at [46, 50] on span "Executive Summary" at bounding box center [47, 49] width 50 height 8
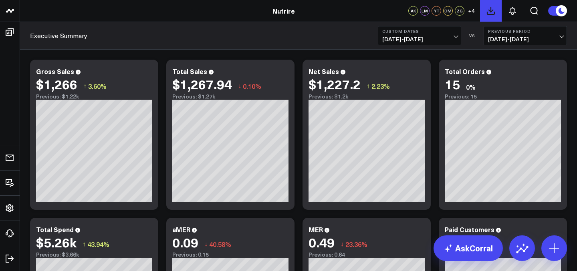
click at [490, 18] on button at bounding box center [491, 11] width 22 height 22
click at [491, 9] on icon at bounding box center [491, 11] width 10 height 10
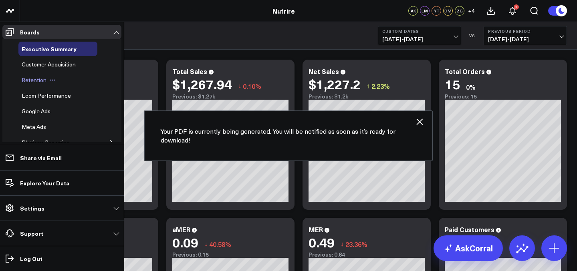
click at [27, 77] on span "Retention" at bounding box center [34, 80] width 25 height 8
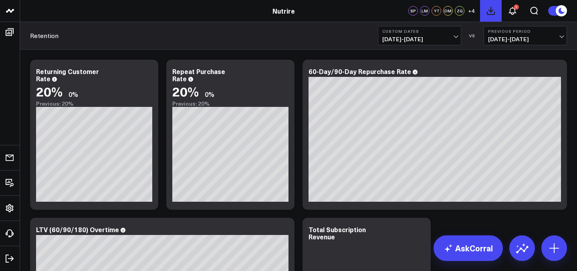
click at [484, 11] on button at bounding box center [491, 11] width 22 height 22
click at [493, 12] on icon at bounding box center [491, 11] width 10 height 10
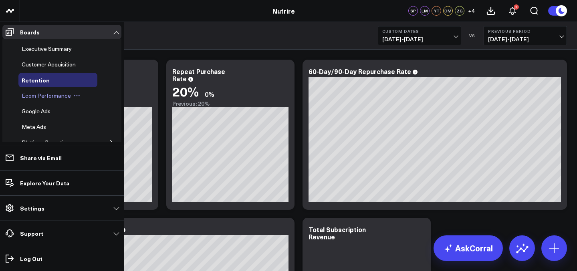
click at [29, 93] on span "Ecom Performance" at bounding box center [46, 96] width 49 height 8
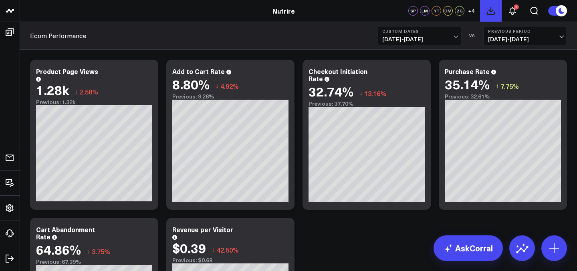
click at [484, 13] on button at bounding box center [491, 11] width 22 height 22
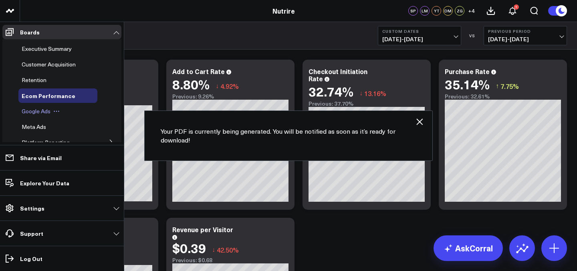
click at [42, 113] on span "Google Ads" at bounding box center [36, 111] width 29 height 8
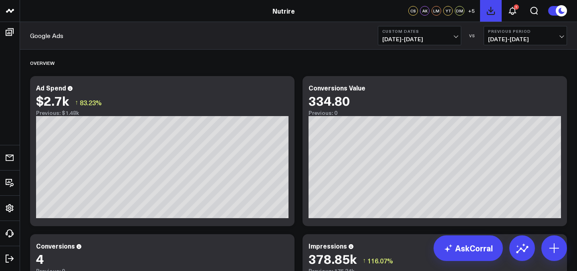
click at [488, 14] on icon at bounding box center [490, 10] width 7 height 7
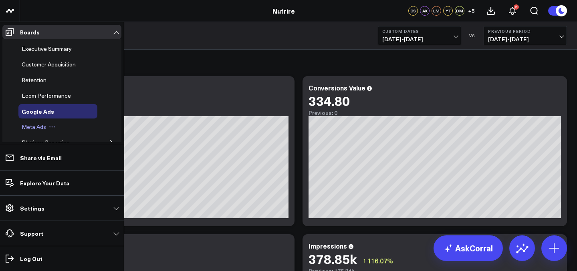
click at [37, 129] on span "Meta Ads" at bounding box center [34, 127] width 24 height 8
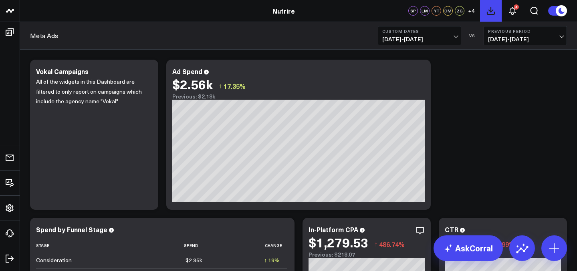
click at [492, 9] on icon at bounding box center [491, 11] width 10 height 10
click at [488, 18] on button at bounding box center [491, 11] width 22 height 22
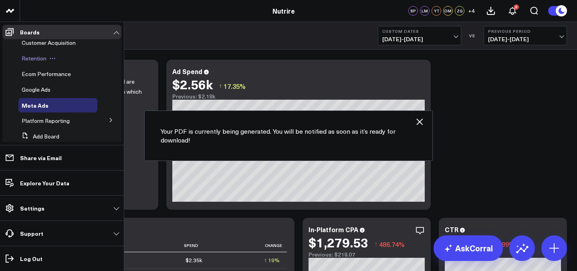
scroll to position [31, 0]
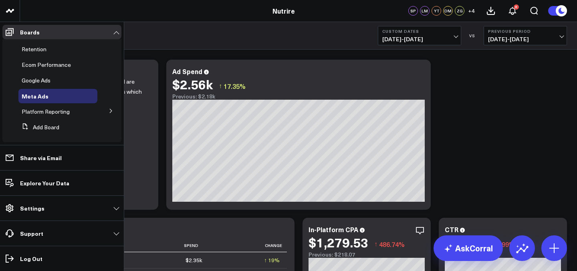
click at [109, 110] on icon at bounding box center [111, 111] width 5 height 5
click at [48, 125] on span "Google Analytics 4" at bounding box center [49, 126] width 47 height 8
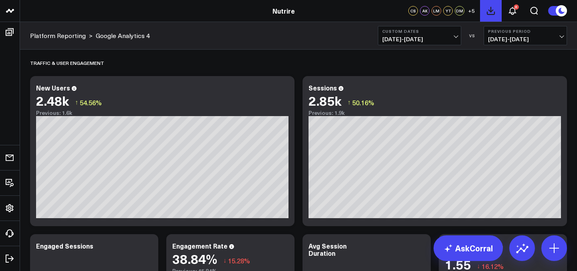
click at [494, 16] on button at bounding box center [491, 11] width 22 height 22
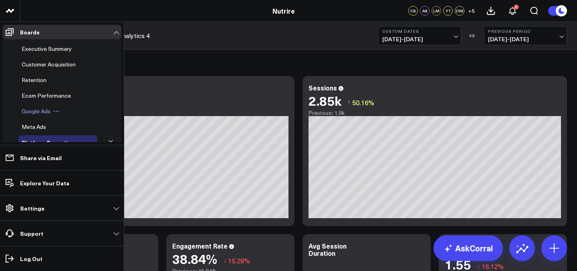
scroll to position [58, 0]
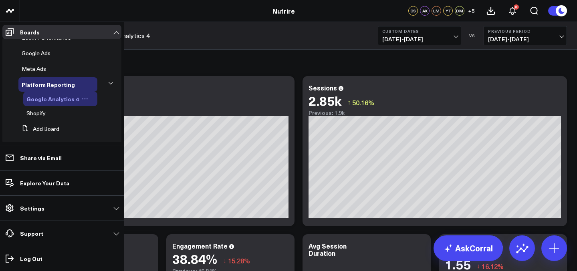
click at [59, 96] on span "Google Analytics 4" at bounding box center [52, 99] width 52 height 8
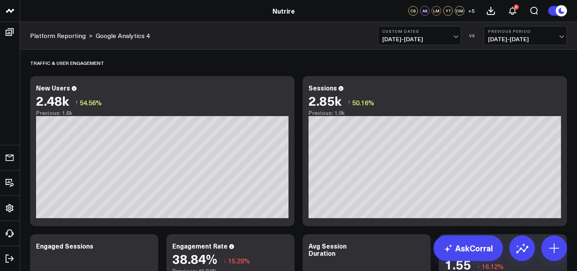
scroll to position [0, 0]
click at [492, 10] on icon at bounding box center [490, 10] width 7 height 7
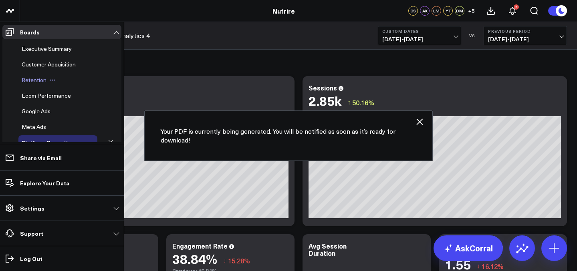
scroll to position [65, 0]
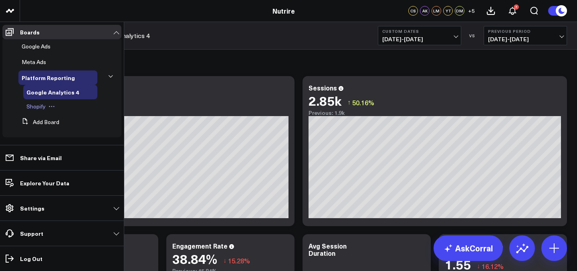
click at [37, 107] on span "Shopify" at bounding box center [35, 107] width 19 height 8
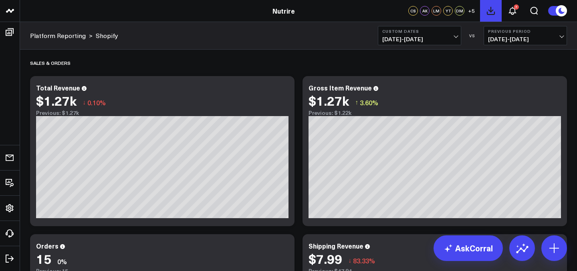
click at [498, 14] on button at bounding box center [491, 11] width 22 height 22
click at [513, 19] on button "7" at bounding box center [513, 11] width 22 height 22
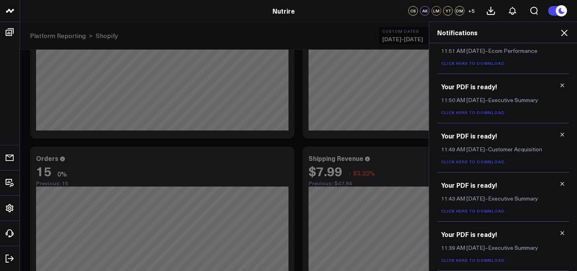
scroll to position [206, 0]
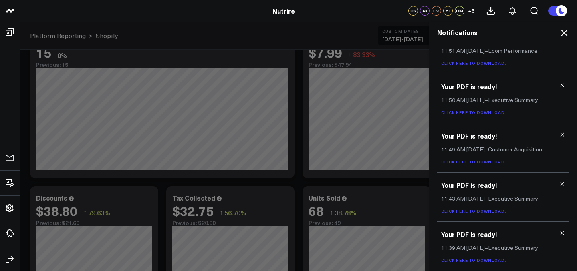
click at [471, 259] on link "Click here to download." at bounding box center [473, 261] width 65 height 6
click at [559, 234] on icon at bounding box center [562, 233] width 6 height 6
click at [559, 233] on icon at bounding box center [562, 233] width 6 height 6
click at [471, 260] on link "Click here to download." at bounding box center [473, 261] width 65 height 6
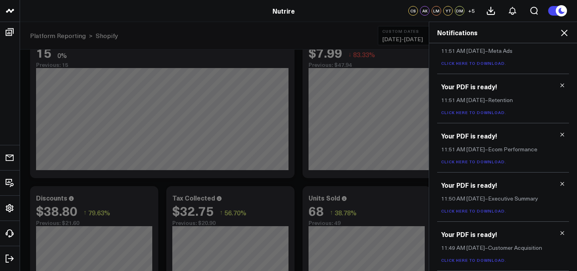
click at [559, 234] on icon at bounding box center [562, 233] width 6 height 6
click at [561, 234] on div "Your PDF is ready! 11:50 AM Today – Executive Summary Click here to download." at bounding box center [503, 246] width 132 height 49
click at [559, 233] on icon at bounding box center [562, 233] width 6 height 6
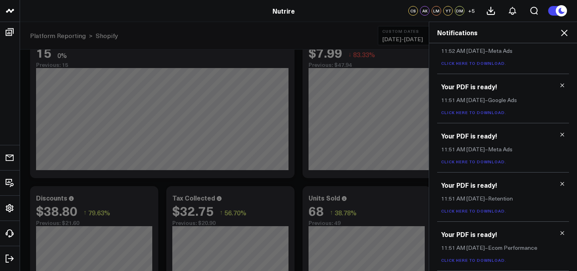
click at [469, 260] on link "Click here to download." at bounding box center [473, 261] width 65 height 6
click at [559, 233] on icon at bounding box center [562, 233] width 6 height 6
click at [484, 261] on link "Click here to download." at bounding box center [473, 261] width 65 height 6
click at [560, 232] on icon at bounding box center [562, 233] width 6 height 6
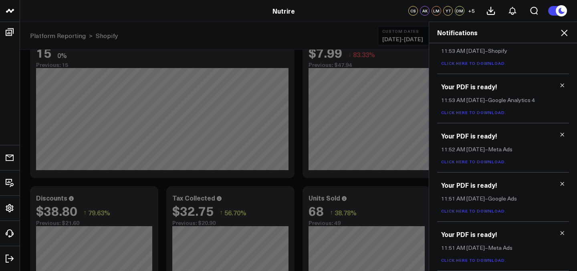
scroll to position [19, 0]
click at [478, 260] on link "Click here to download." at bounding box center [473, 261] width 65 height 6
click at [559, 234] on icon at bounding box center [562, 233] width 6 height 6
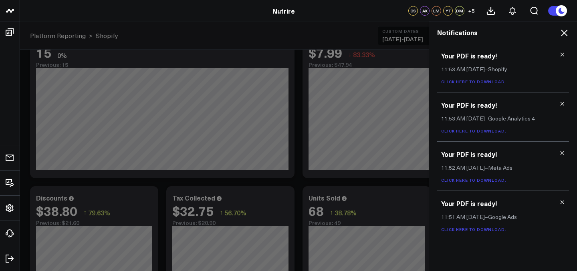
click at [474, 230] on link "Click here to download." at bounding box center [473, 230] width 65 height 6
click at [562, 204] on icon at bounding box center [562, 203] width 6 height 6
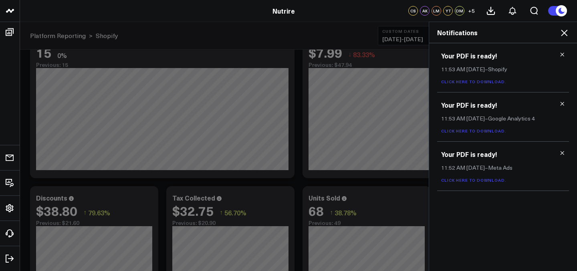
click at [477, 131] on link "Click here to download." at bounding box center [473, 131] width 65 height 6
click at [562, 104] on icon at bounding box center [562, 104] width 6 height 6
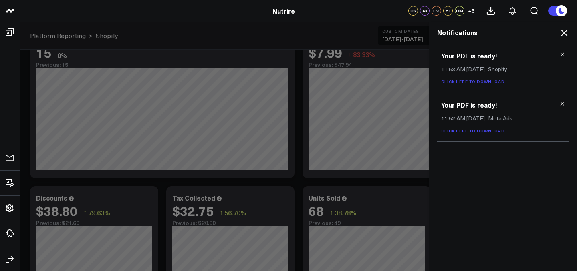
click at [492, 81] on link "Click here to download." at bounding box center [473, 82] width 65 height 6
click at [562, 56] on icon at bounding box center [562, 55] width 6 height 6
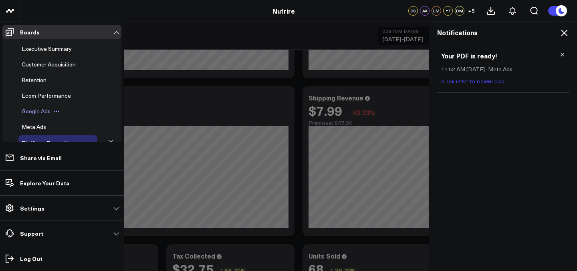
scroll to position [20, 0]
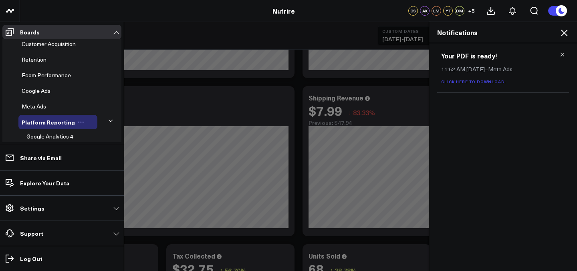
click at [38, 124] on span "Platform Reporting" at bounding box center [48, 122] width 53 height 8
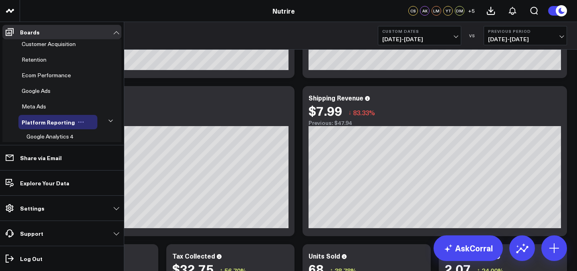
click at [38, 124] on span "Platform Reporting" at bounding box center [48, 122] width 53 height 8
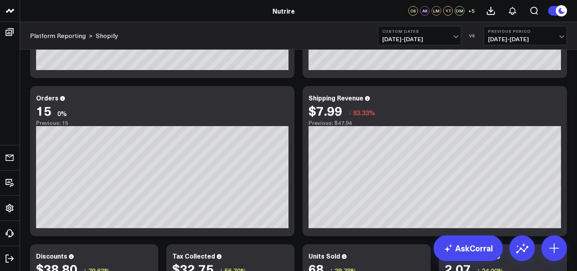
click at [217, 18] on header "Athletico Farmer Focus Force of Nature Nutrire The Mather Group Weber Nutrire C…" at bounding box center [288, 11] width 577 height 22
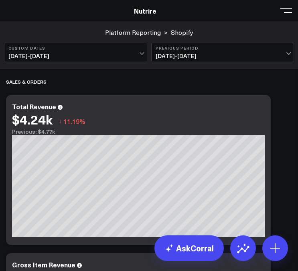
click at [281, 14] on button at bounding box center [286, 10] width 12 height 12
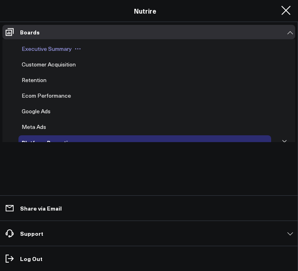
click at [47, 48] on span "Executive Summary" at bounding box center [47, 49] width 50 height 8
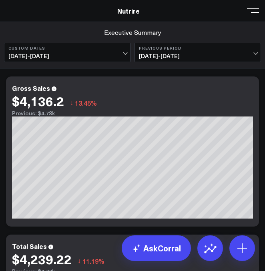
click at [256, 11] on span at bounding box center [253, 10] width 12 height 1
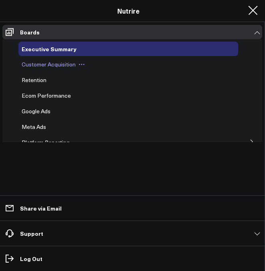
click at [45, 62] on span "Customer Acquisition" at bounding box center [49, 65] width 54 height 8
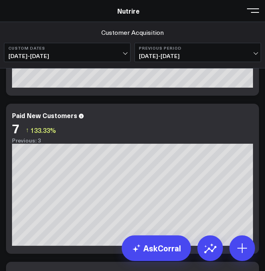
scroll to position [303, 0]
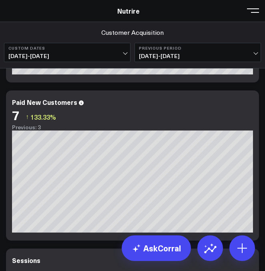
click at [258, 11] on button at bounding box center [253, 10] width 12 height 12
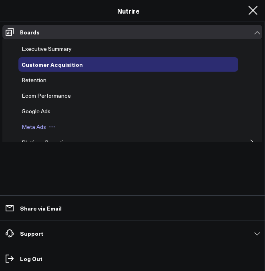
click at [29, 127] on span "Meta Ads" at bounding box center [34, 127] width 24 height 8
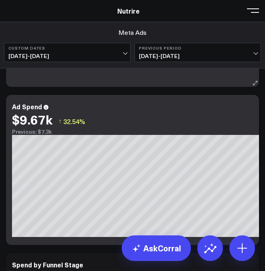
scroll to position [147, 0]
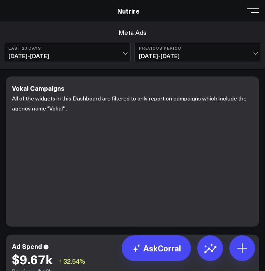
click at [254, 14] on button at bounding box center [253, 10] width 12 height 12
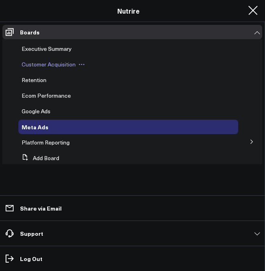
click at [38, 69] on div "Customer Acquisition" at bounding box center [128, 64] width 220 height 14
click at [44, 63] on span "Customer Acquisition" at bounding box center [49, 65] width 54 height 8
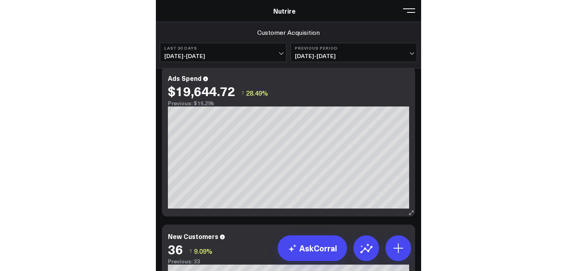
scroll to position [12, 0]
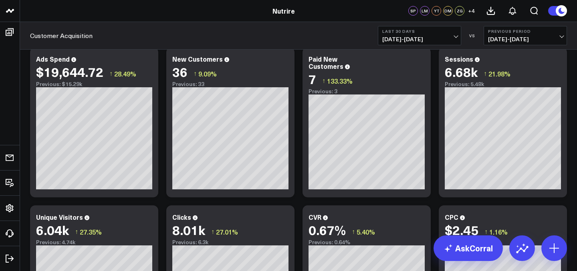
click at [265, 30] on b "Last 30 Days" at bounding box center [419, 31] width 75 height 5
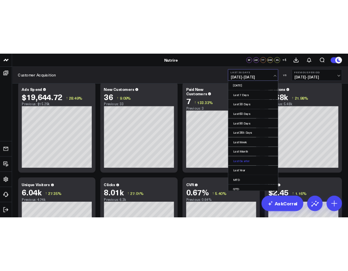
scroll to position [36, 0]
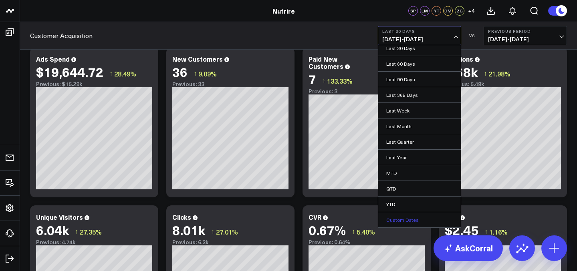
click at [265, 219] on link "Custom Dates" at bounding box center [419, 219] width 83 height 15
select select "7"
select select "2025"
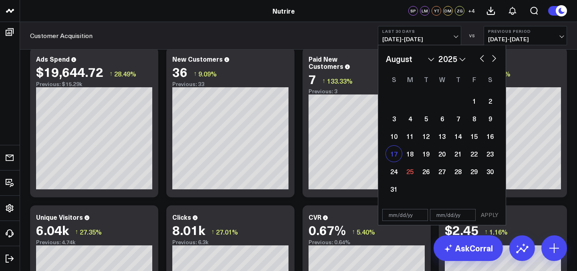
click at [265, 152] on div "17" at bounding box center [394, 154] width 16 height 16
type input "[DATE]"
select select "7"
select select "2025"
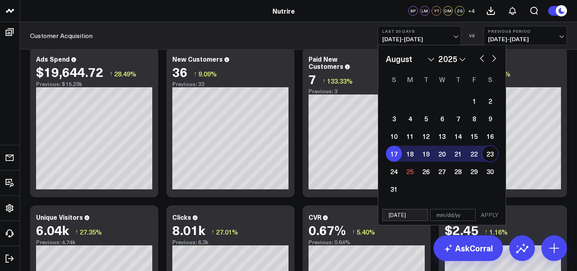
click at [265, 156] on div "23" at bounding box center [490, 154] width 16 height 16
type input "[DATE]"
select select "7"
select select "2025"
click at [265, 220] on button "APPLY" at bounding box center [490, 215] width 24 height 12
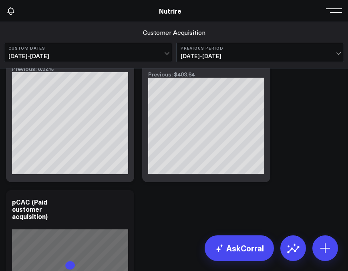
scroll to position [754, 0]
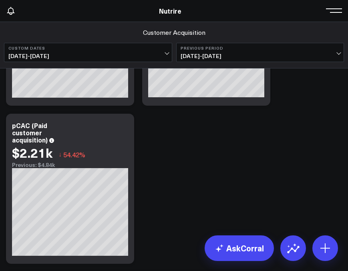
click at [265, 11] on span at bounding box center [336, 10] width 12 height 1
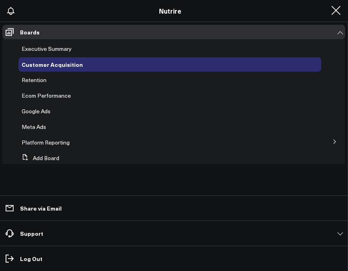
scroll to position [708, 0]
click at [57, 56] on div "Executive Summary" at bounding box center [169, 49] width 303 height 14
click at [58, 45] on span "Executive Summary" at bounding box center [47, 49] width 50 height 8
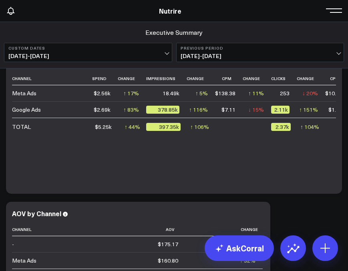
scroll to position [1402, 0]
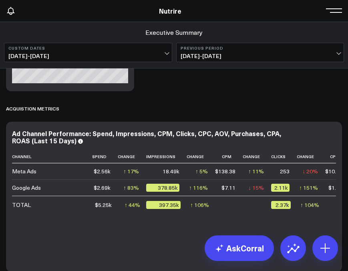
click at [265, 12] on header "Athletico Farmer Focus Force of Nature Nutrire The Mather Group Weber Nutrire A…" at bounding box center [174, 11] width 348 height 22
click at [265, 11] on button at bounding box center [336, 10] width 12 height 12
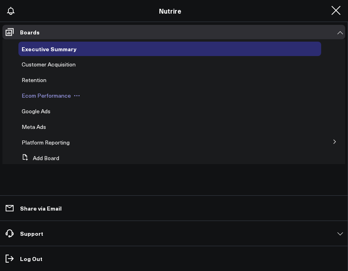
click at [42, 98] on span "Ecom Performance" at bounding box center [46, 96] width 49 height 8
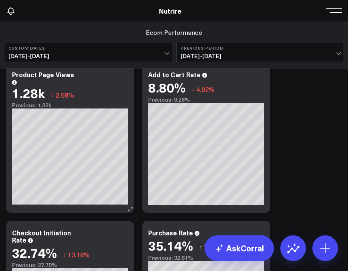
scroll to position [16, 0]
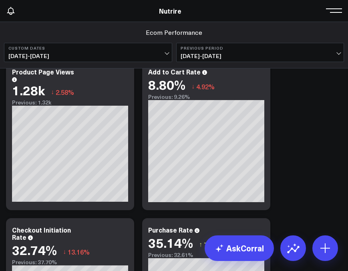
click at [265, 11] on span at bounding box center [336, 10] width 12 height 1
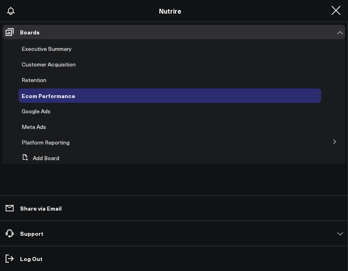
scroll to position [0, 0]
click at [40, 68] on div "Customer Acquisition" at bounding box center [169, 64] width 303 height 14
click at [44, 65] on span "Customer Acquisition" at bounding box center [49, 65] width 54 height 8
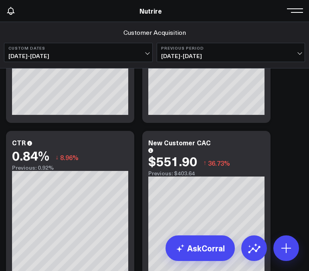
scroll to position [585, 0]
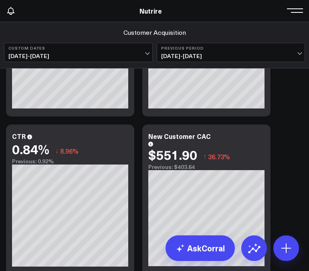
click at [265, 15] on header "Athletico Farmer Focus Force of Nature Nutrire The Mather Group Weber Nutrire S…" at bounding box center [154, 11] width 309 height 22
click at [265, 11] on button at bounding box center [297, 10] width 12 height 12
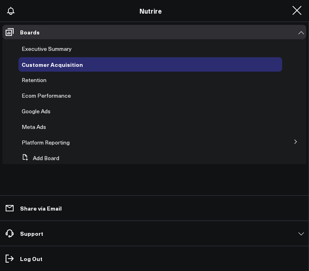
scroll to position [539, 0]
click at [64, 46] on span "Executive Summary" at bounding box center [47, 49] width 50 height 8
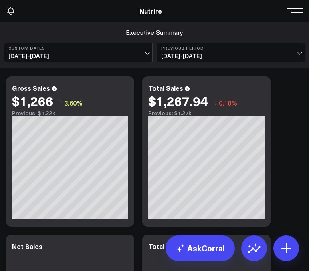
click at [265, 13] on button at bounding box center [297, 10] width 12 height 12
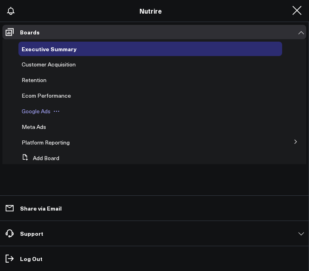
click at [38, 109] on span "Google Ads" at bounding box center [36, 111] width 29 height 8
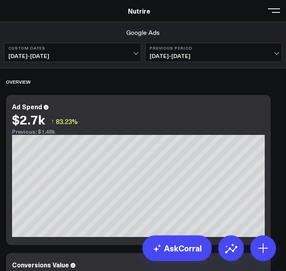
click at [265, 14] on button at bounding box center [274, 10] width 12 height 12
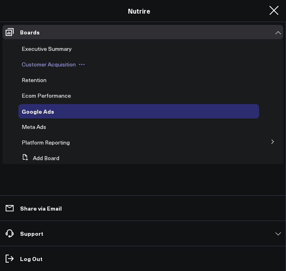
click at [59, 67] on span "Customer Acquisition" at bounding box center [49, 65] width 54 height 8
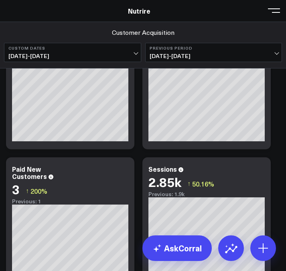
scroll to position [93, 0]
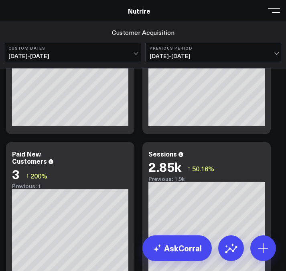
click at [265, 10] on span at bounding box center [274, 10] width 12 height 1
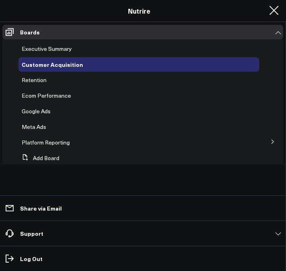
scroll to position [46, 0]
click at [36, 127] on span "Meta Ads" at bounding box center [34, 127] width 24 height 8
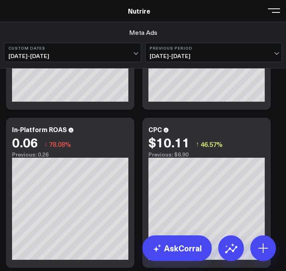
scroll to position [591, 0]
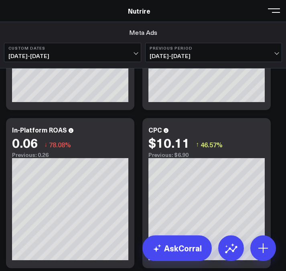
click at [265, 11] on button at bounding box center [274, 10] width 12 height 12
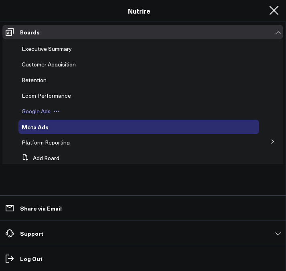
click at [37, 109] on span "Google Ads" at bounding box center [36, 111] width 29 height 8
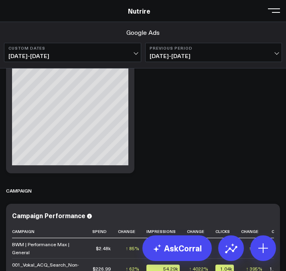
scroll to position [1410, 0]
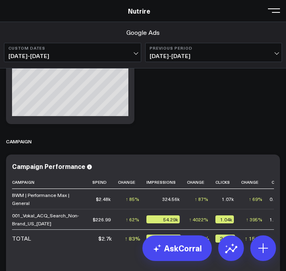
click at [265, 7] on button at bounding box center [274, 10] width 12 height 12
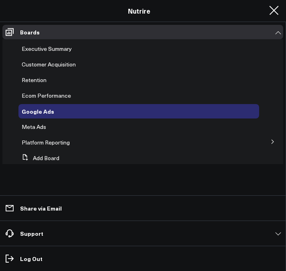
scroll to position [14, 0]
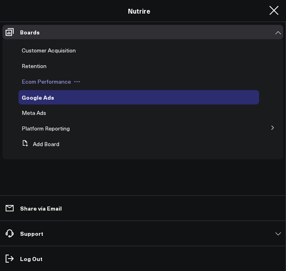
click at [40, 83] on span "Ecom Performance" at bounding box center [46, 82] width 49 height 8
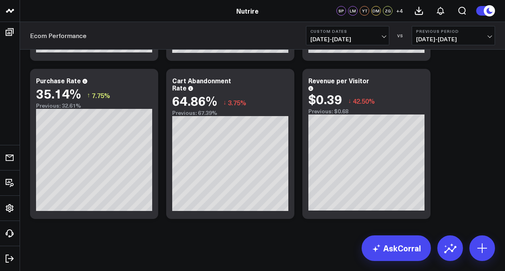
scroll to position [149, 0]
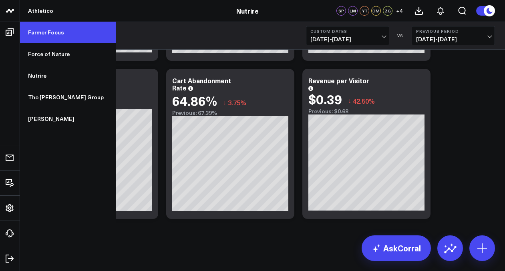
click at [44, 34] on link "Farmer Focus" at bounding box center [68, 33] width 96 height 22
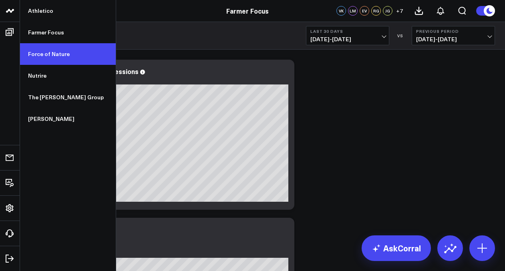
click at [52, 56] on link "Force of Nature" at bounding box center [68, 54] width 96 height 22
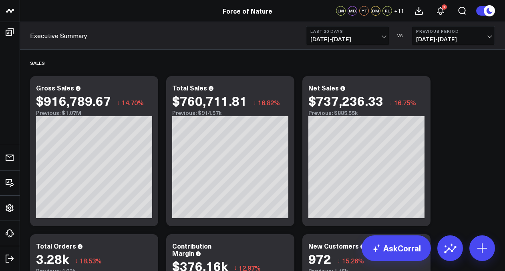
click at [373, 35] on button "Last 30 Days [DATE] - [DATE]" at bounding box center [347, 35] width 83 height 19
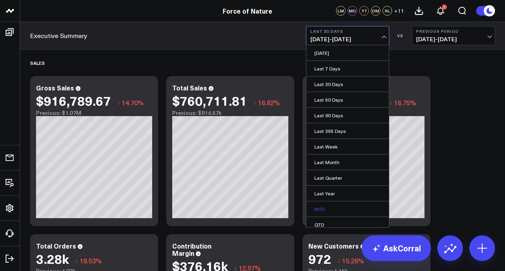
scroll to position [36, 0]
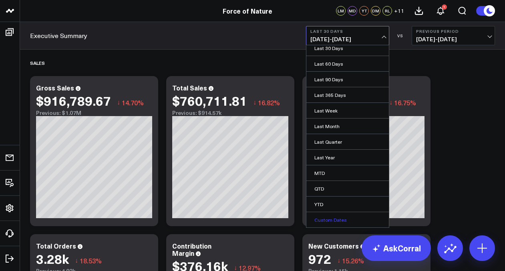
click at [337, 220] on link "Custom Dates" at bounding box center [348, 219] width 83 height 15
select select "7"
select select "2025"
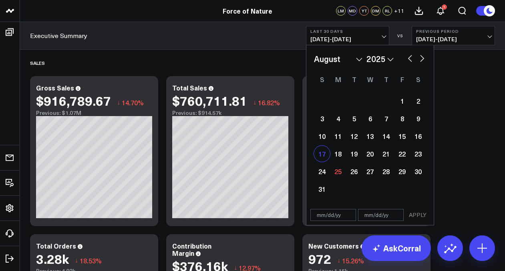
click at [321, 157] on div "17" at bounding box center [322, 154] width 16 height 16
type input "[DATE]"
select select "7"
select select "2025"
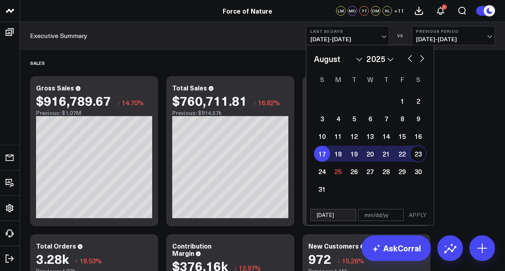
click at [416, 153] on div "23" at bounding box center [418, 154] width 16 height 16
type input "[DATE]"
select select "7"
select select "2025"
click at [425, 218] on button "APPLY" at bounding box center [418, 215] width 24 height 12
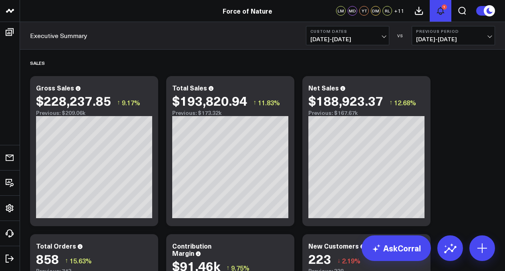
click at [444, 12] on icon at bounding box center [441, 11] width 10 height 10
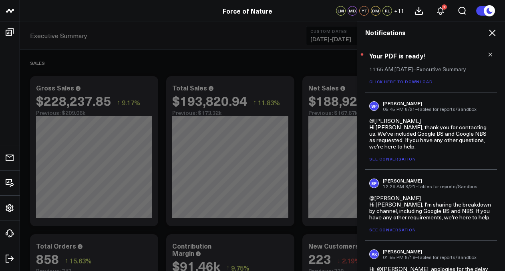
click at [490, 52] on div "Your PDF is ready! 11:55 AM [DATE] – Executive Summary Click here to download." at bounding box center [431, 67] width 132 height 49
click at [488, 52] on icon at bounding box center [491, 55] width 6 height 6
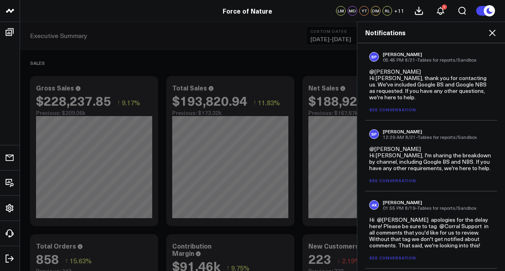
click at [492, 33] on icon at bounding box center [492, 33] width 6 height 6
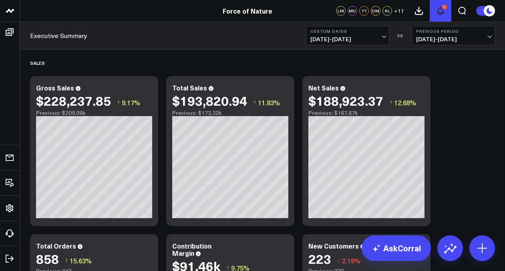
click at [444, 12] on icon at bounding box center [441, 10] width 6 height 7
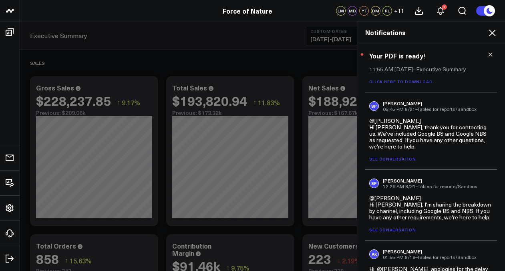
click at [489, 56] on div "Your PDF is ready! 11:55 AM [DATE] – Executive Summary Click here to download." at bounding box center [431, 67] width 132 height 49
click at [489, 51] on div "Your PDF is ready! 11:55 AM [DATE] – Executive Summary Click here to download." at bounding box center [431, 67] width 132 height 49
click at [488, 53] on icon at bounding box center [491, 55] width 6 height 6
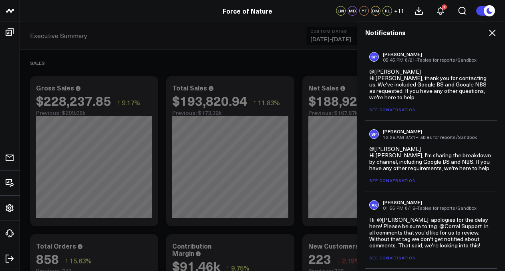
click at [496, 32] on icon at bounding box center [493, 33] width 10 height 10
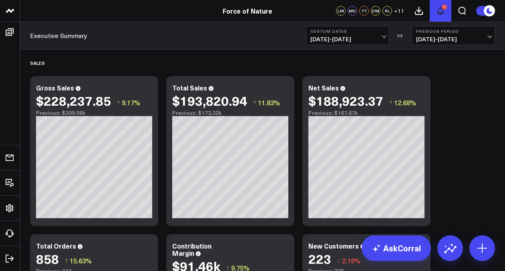
click at [442, 10] on icon at bounding box center [441, 11] width 10 height 10
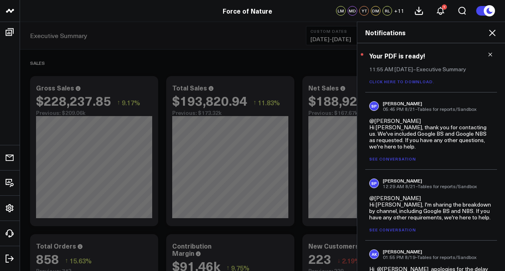
click at [488, 55] on icon at bounding box center [491, 55] width 6 height 6
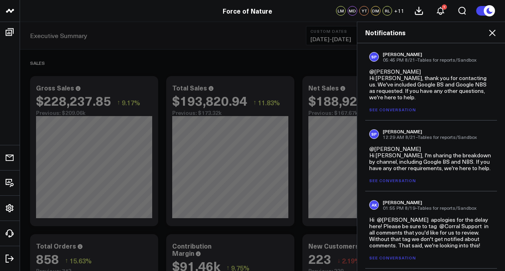
click at [488, 36] on icon at bounding box center [493, 33] width 10 height 10
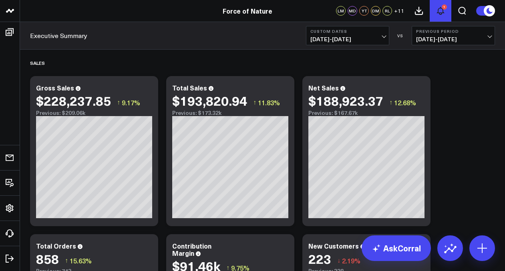
click at [439, 10] on icon at bounding box center [441, 11] width 10 height 10
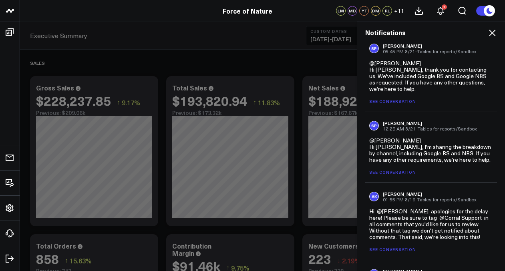
scroll to position [112, 0]
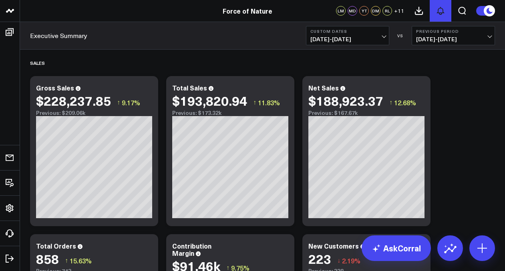
click at [439, 13] on icon at bounding box center [441, 10] width 6 height 7
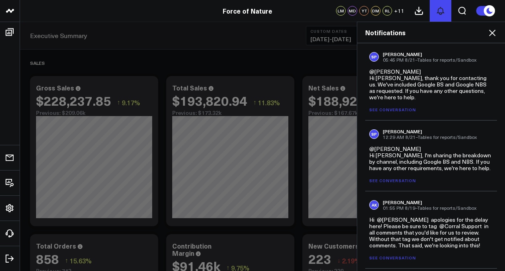
click at [439, 13] on icon at bounding box center [441, 10] width 6 height 7
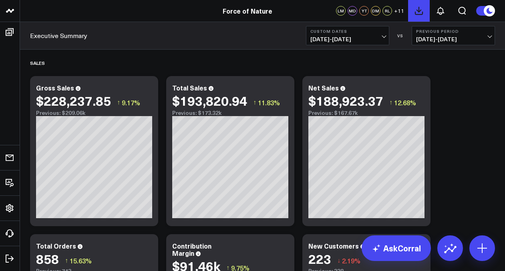
click at [419, 8] on icon at bounding box center [419, 10] width 7 height 7
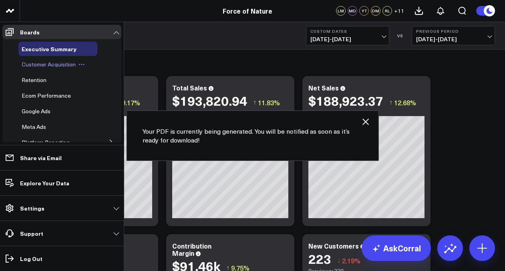
click at [32, 68] on span "Customer Acquisition" at bounding box center [49, 65] width 54 height 8
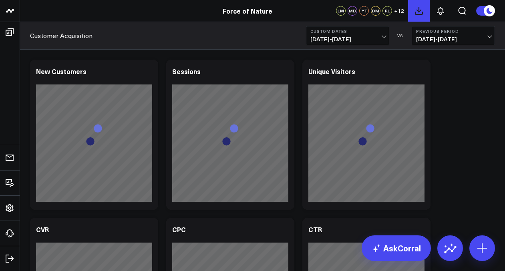
click at [417, 10] on icon at bounding box center [419, 10] width 7 height 7
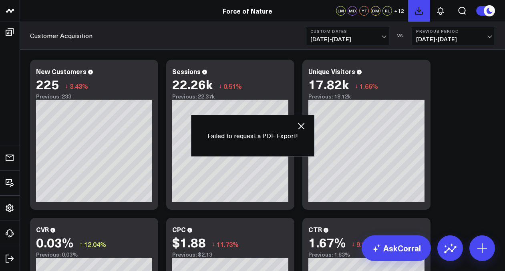
click at [421, 5] on button at bounding box center [419, 11] width 22 height 22
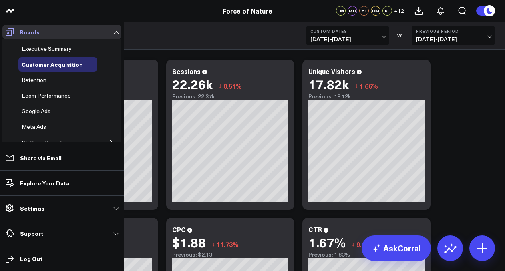
click at [12, 31] on icon at bounding box center [10, 32] width 10 height 10
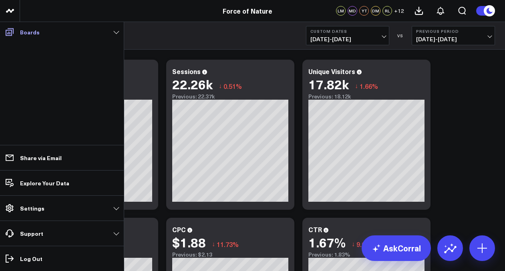
click at [9, 26] on span at bounding box center [9, 32] width 14 height 14
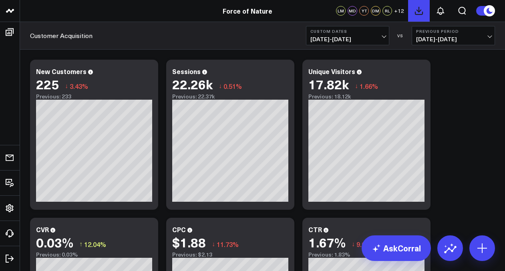
click at [424, 17] on button at bounding box center [419, 11] width 22 height 22
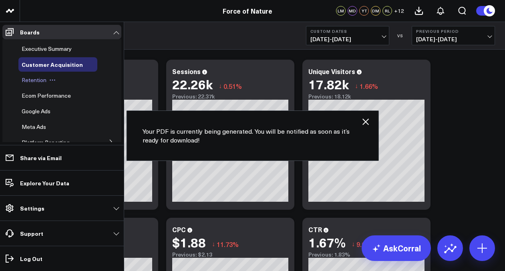
click at [37, 77] on span "Retention" at bounding box center [34, 80] width 25 height 8
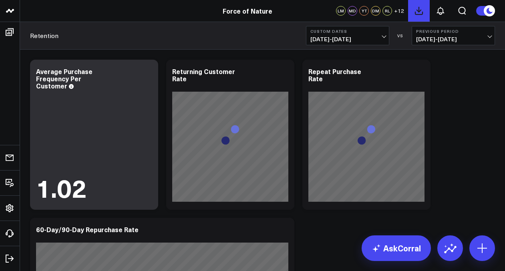
click at [428, 17] on button at bounding box center [419, 11] width 22 height 22
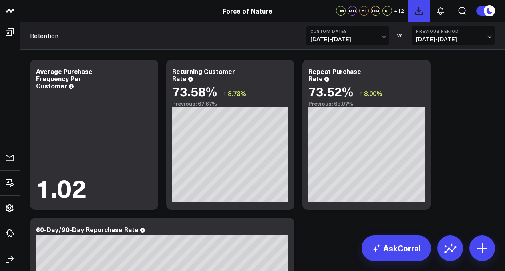
click at [423, 14] on icon at bounding box center [419, 11] width 10 height 10
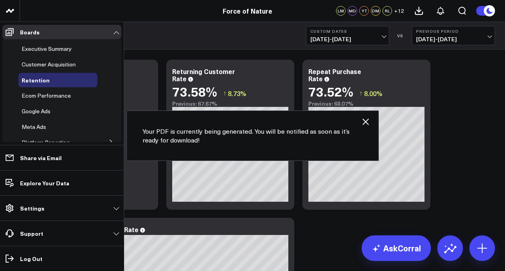
click at [42, 103] on ul "Executive Summary Customer Acquisition Retention Ecom Performance Google Ads Me…" at bounding box center [61, 117] width 119 height 156
click at [42, 93] on span "Ecom Performance" at bounding box center [46, 96] width 49 height 8
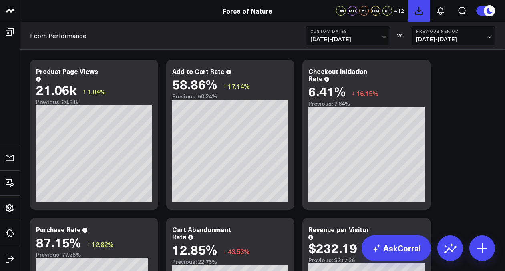
click at [418, 12] on icon at bounding box center [419, 10] width 7 height 7
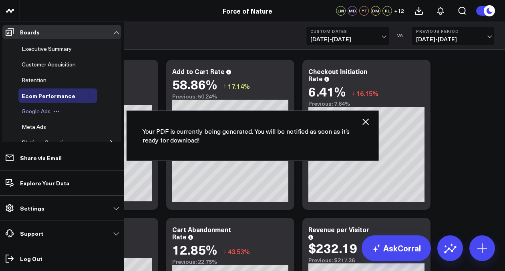
click at [44, 112] on span "Google Ads" at bounding box center [36, 111] width 29 height 8
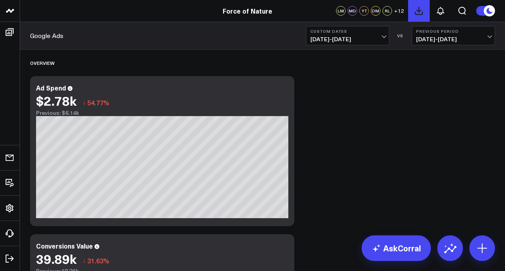
click at [419, 18] on button at bounding box center [419, 11] width 22 height 22
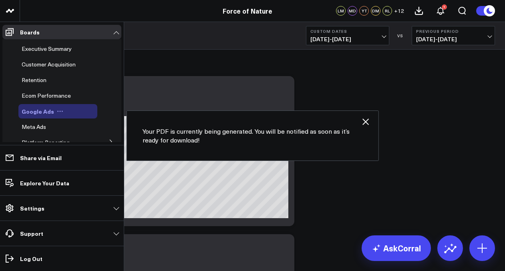
scroll to position [50, 0]
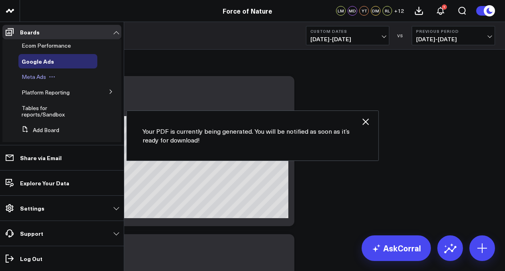
click at [39, 78] on span "Meta Ads" at bounding box center [34, 77] width 24 height 8
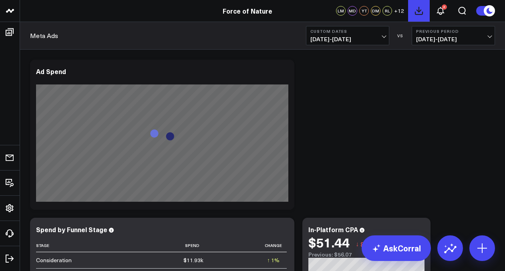
click at [422, 14] on icon at bounding box center [419, 11] width 10 height 10
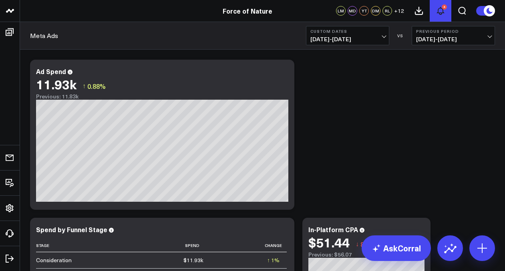
click at [440, 12] on icon at bounding box center [441, 11] width 10 height 10
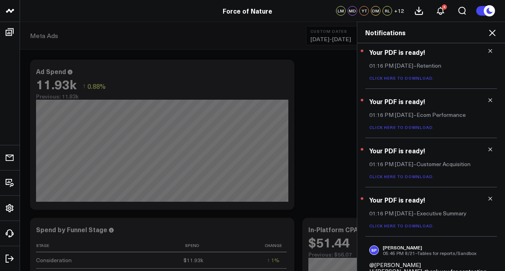
scroll to position [0, 0]
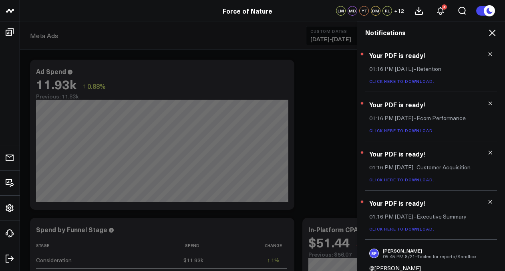
click at [490, 27] on div "Notifications" at bounding box center [431, 32] width 148 height 21
click at [490, 33] on icon at bounding box center [493, 33] width 10 height 10
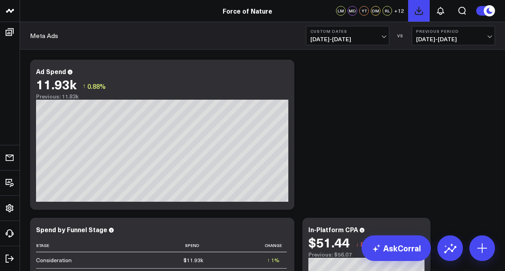
click at [414, 18] on button at bounding box center [419, 11] width 22 height 22
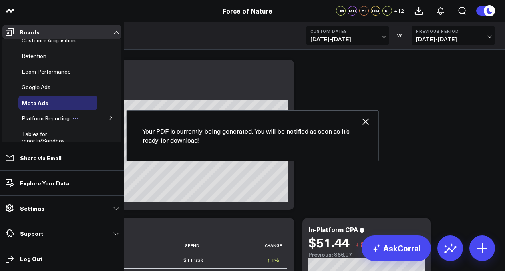
scroll to position [26, 0]
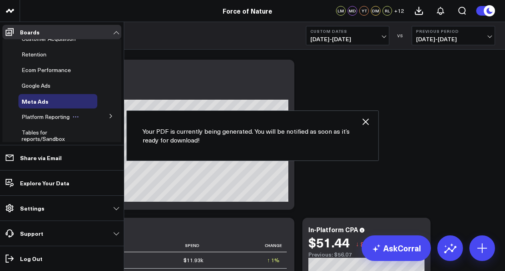
click at [43, 118] on span "Platform Reporting" at bounding box center [46, 117] width 48 height 8
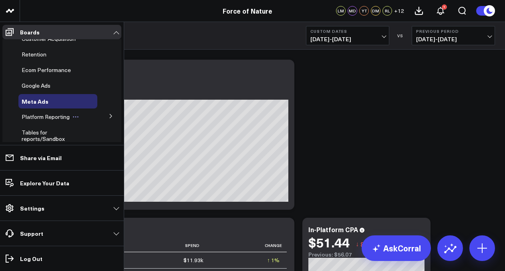
click at [49, 116] on span "Platform Reporting" at bounding box center [46, 117] width 48 height 8
click at [109, 116] on icon at bounding box center [111, 116] width 5 height 5
click at [50, 130] on span "Google Analytics 4" at bounding box center [49, 131] width 47 height 8
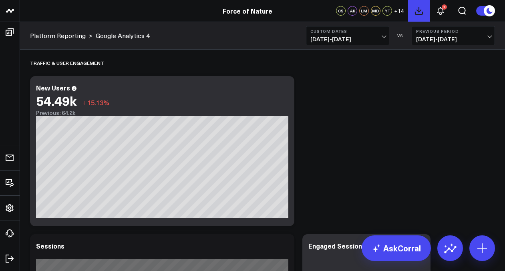
click at [423, 14] on icon at bounding box center [419, 11] width 10 height 10
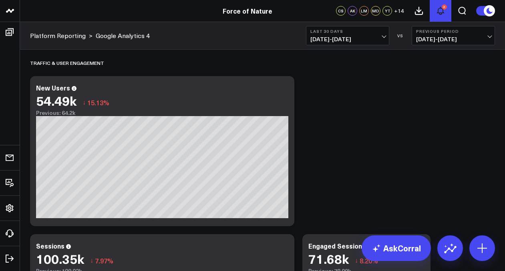
click at [434, 11] on button "2" at bounding box center [441, 11] width 22 height 22
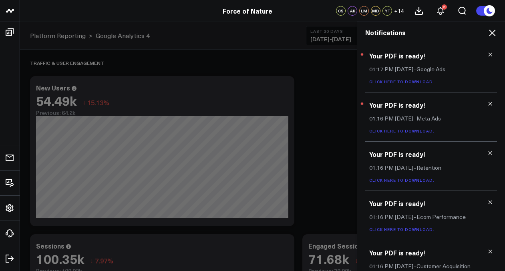
click at [488, 54] on icon at bounding box center [491, 55] width 6 height 6
click at [488, 101] on icon at bounding box center [491, 104] width 6 height 6
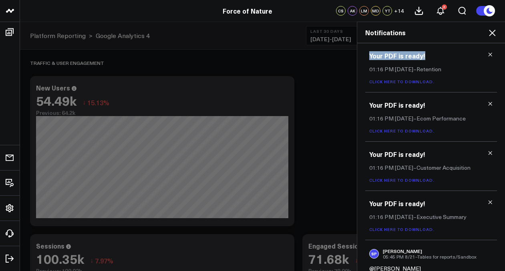
click at [488, 54] on icon at bounding box center [491, 55] width 6 height 6
click at [488, 101] on icon at bounding box center [491, 104] width 6 height 6
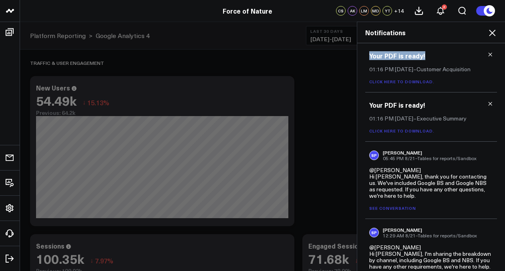
click at [488, 54] on icon at bounding box center [491, 55] width 6 height 6
click at [488, 101] on icon at bounding box center [491, 104] width 6 height 6
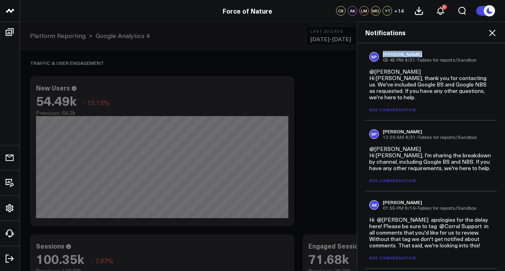
click at [486, 54] on div "SP Sebastian Paredes Endara 05:45 PM 8/21 – Tables for reports/Sandbox" at bounding box center [431, 56] width 124 height 11
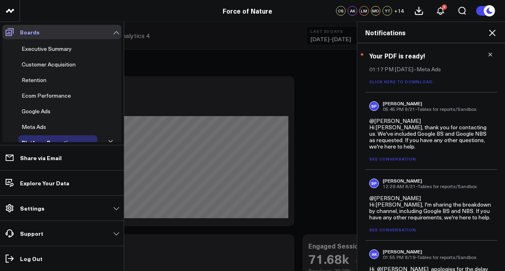
click at [5, 37] on span at bounding box center [9, 32] width 14 height 14
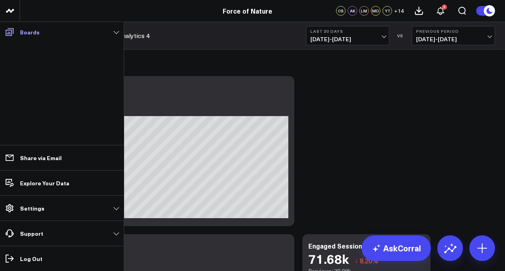
click at [35, 34] on p "Boards" at bounding box center [30, 32] width 20 height 6
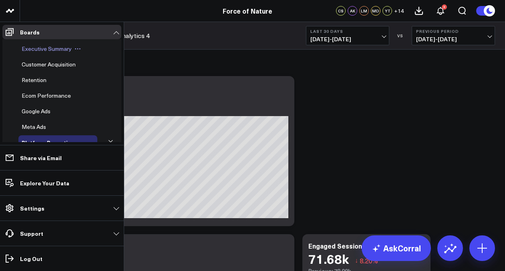
click at [40, 52] on span "Executive Summary" at bounding box center [47, 49] width 50 height 8
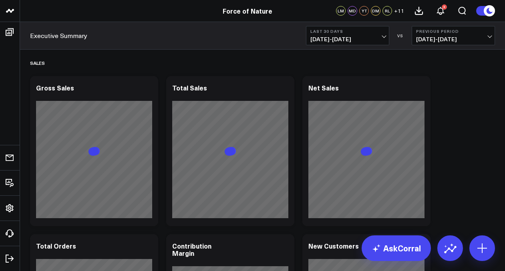
click at [366, 37] on span "07/26/25 - 08/24/25" at bounding box center [348, 39] width 75 height 6
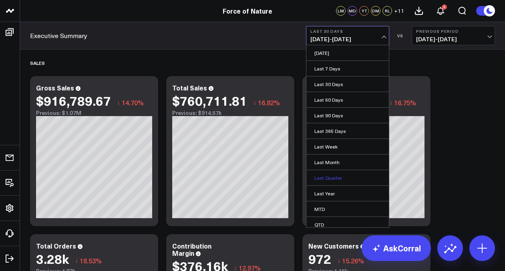
scroll to position [36, 0]
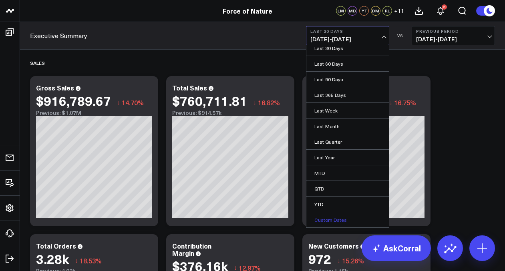
click at [331, 221] on link "Custom Dates" at bounding box center [348, 219] width 83 height 15
select select "7"
select select "2025"
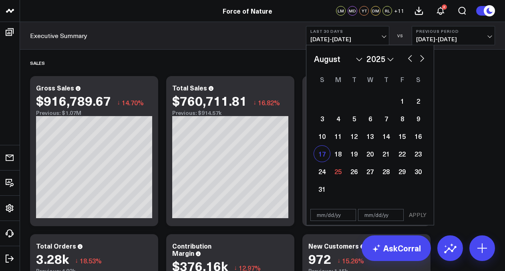
click at [319, 153] on div "17" at bounding box center [322, 154] width 16 height 16
type input "[DATE]"
select select "7"
select select "2025"
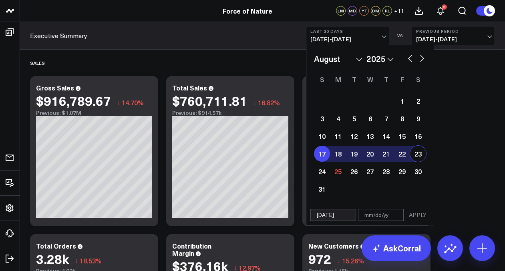
click at [422, 156] on div "23" at bounding box center [418, 154] width 16 height 16
type input "[DATE]"
select select "7"
select select "2025"
click at [423, 214] on button "APPLY" at bounding box center [418, 215] width 24 height 12
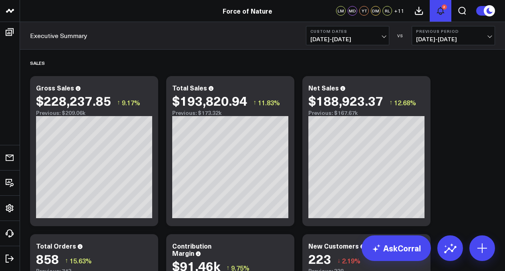
click at [442, 14] on icon at bounding box center [441, 10] width 6 height 7
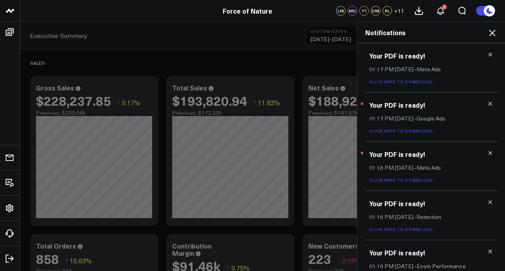
click at [489, 57] on div "Your PDF is ready! 01:17 PM Today – Meta Ads Click here to download." at bounding box center [431, 67] width 132 height 49
click at [489, 55] on icon at bounding box center [491, 55] width 6 height 6
click at [489, 101] on icon at bounding box center [491, 104] width 6 height 6
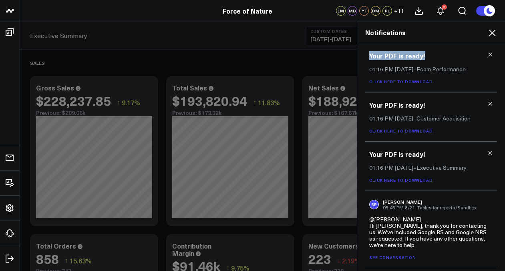
click at [489, 55] on icon at bounding box center [491, 55] width 6 height 6
click at [489, 101] on icon at bounding box center [491, 104] width 6 height 6
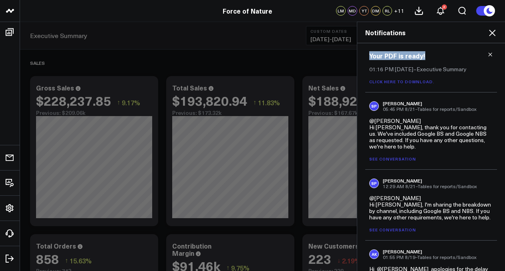
click at [489, 55] on icon at bounding box center [491, 55] width 6 height 6
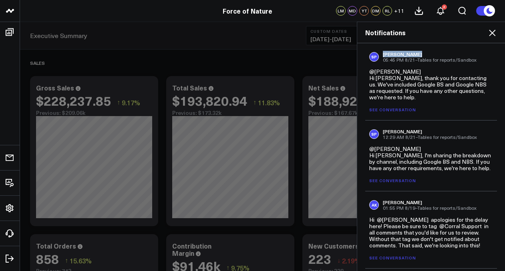
click at [489, 55] on div "SP Sebastian Paredes Endara 05:45 PM 8/21 – Tables for reports/Sandbox" at bounding box center [431, 56] width 124 height 11
click at [490, 38] on div "Notifications" at bounding box center [431, 32] width 148 height 21
click at [490, 34] on icon at bounding box center [492, 33] width 6 height 6
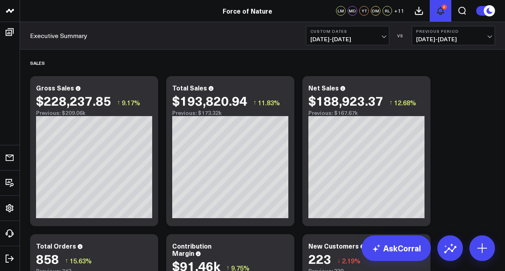
click at [448, 10] on button "2" at bounding box center [441, 11] width 22 height 22
click at [419, 11] on icon at bounding box center [419, 10] width 7 height 7
click at [443, 14] on icon at bounding box center [441, 11] width 10 height 10
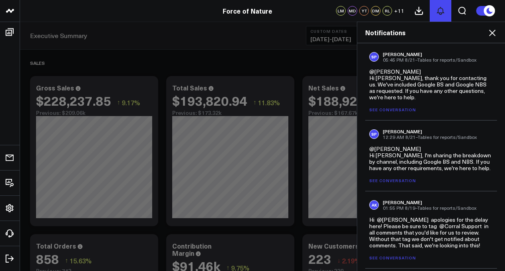
click at [443, 14] on icon at bounding box center [441, 11] width 10 height 10
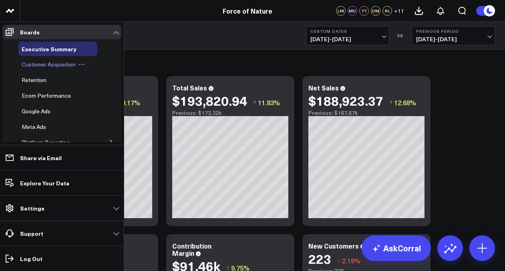
click at [37, 69] on div "Customer Acquisition" at bounding box center [57, 64] width 79 height 14
click at [38, 66] on span "Customer Acquisition" at bounding box center [49, 65] width 54 height 8
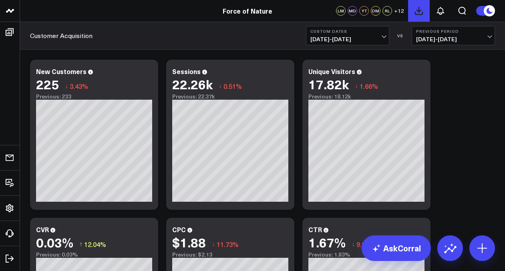
click at [418, 15] on icon at bounding box center [419, 11] width 10 height 10
click at [420, 12] on icon at bounding box center [419, 11] width 10 height 10
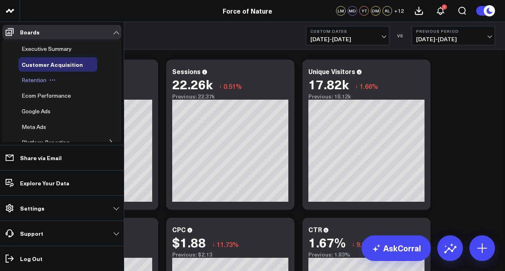
click at [34, 79] on span "Retention" at bounding box center [34, 80] width 25 height 8
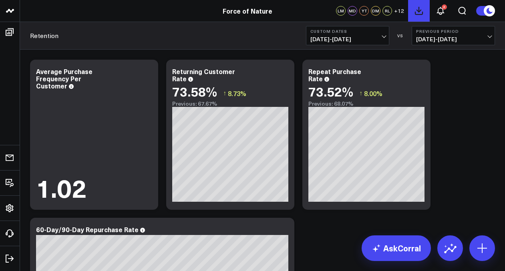
click at [420, 16] on button at bounding box center [419, 11] width 22 height 22
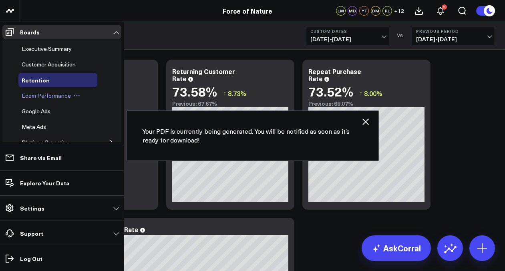
click at [32, 96] on span "Ecom Performance" at bounding box center [46, 96] width 49 height 8
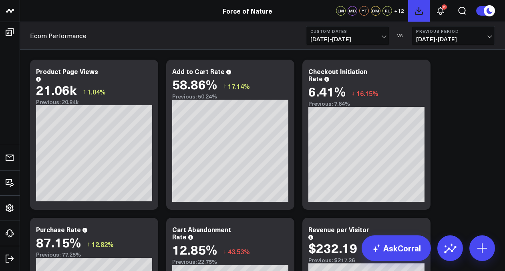
click at [419, 12] on icon at bounding box center [419, 11] width 10 height 10
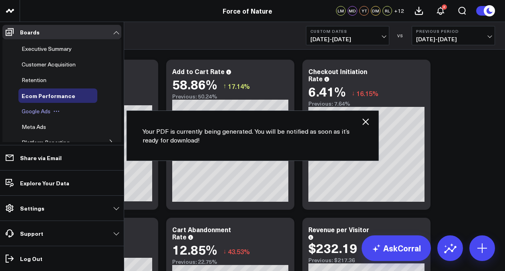
click at [30, 110] on span "Google Ads" at bounding box center [36, 111] width 29 height 8
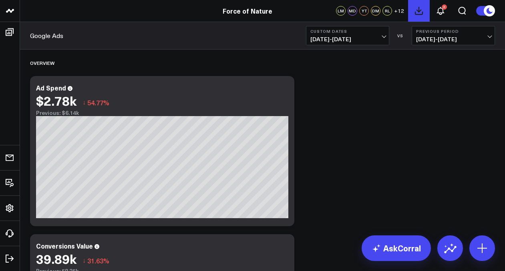
click at [414, 10] on button at bounding box center [419, 11] width 22 height 22
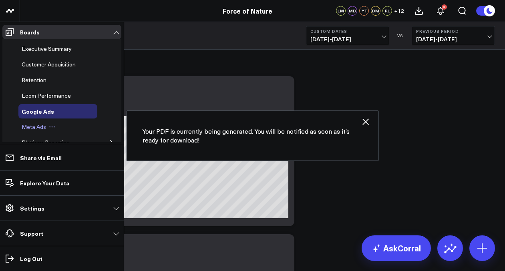
click at [29, 126] on span "Meta Ads" at bounding box center [34, 127] width 24 height 8
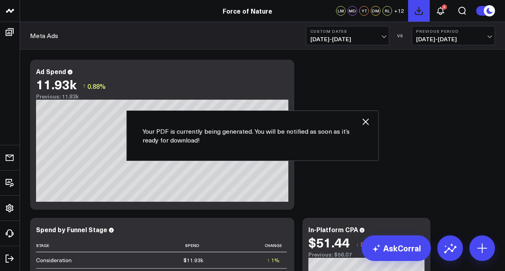
click at [419, 7] on icon at bounding box center [419, 10] width 7 height 7
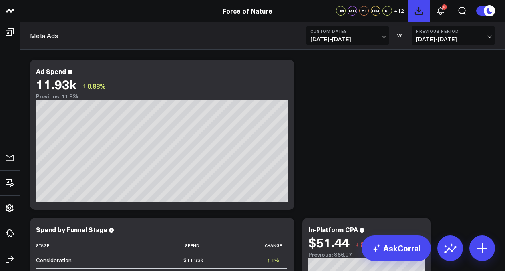
click at [422, 8] on icon at bounding box center [419, 11] width 10 height 10
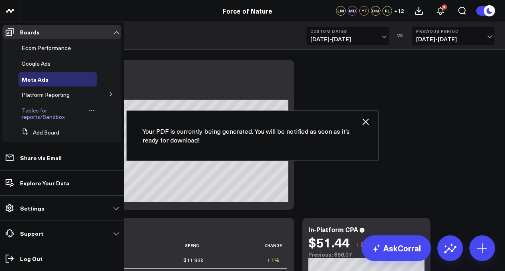
scroll to position [55, 0]
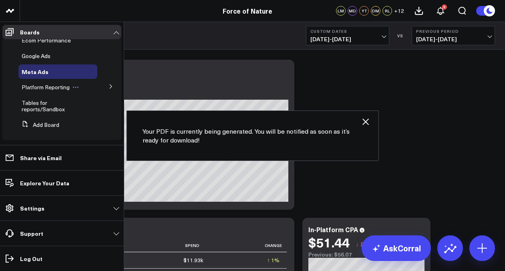
click at [42, 91] on span "Platform Reporting" at bounding box center [46, 87] width 48 height 8
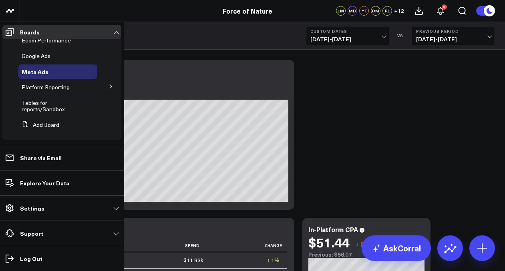
click at [112, 90] on button at bounding box center [111, 86] width 21 height 12
click at [54, 103] on span "Google Analytics 4" at bounding box center [49, 102] width 47 height 8
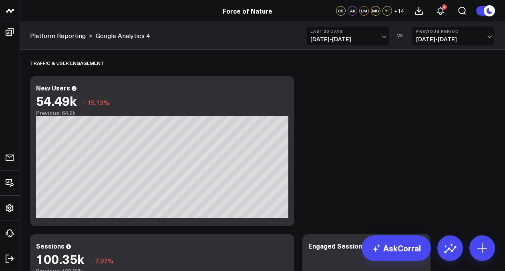
click at [376, 38] on span "[DATE] - [DATE]" at bounding box center [348, 39] width 75 height 6
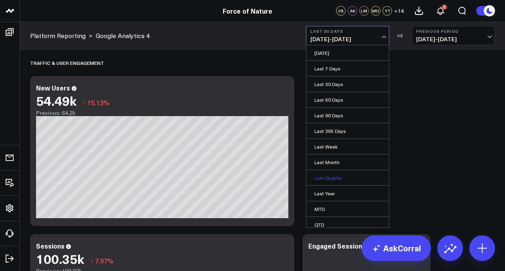
scroll to position [36, 0]
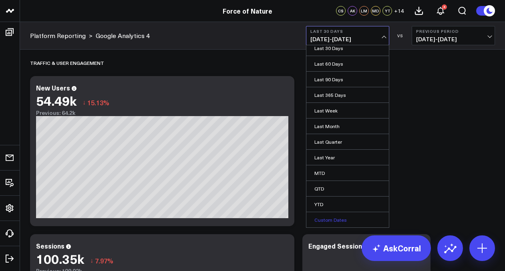
click at [353, 226] on link "Custom Dates" at bounding box center [348, 219] width 83 height 15
select select "7"
select select "2025"
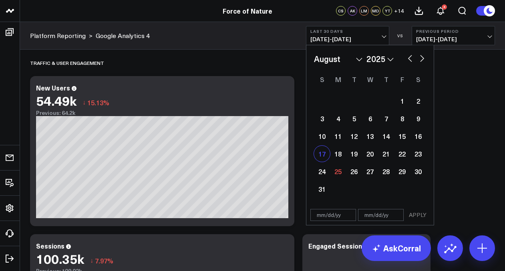
click at [324, 151] on div "17" at bounding box center [322, 154] width 16 height 16
type input "[DATE]"
select select "7"
select select "2025"
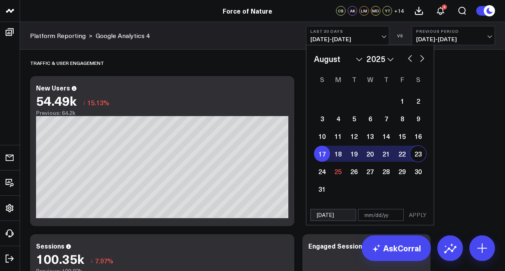
click at [418, 152] on div "23" at bounding box center [418, 154] width 16 height 16
type input "[DATE]"
select select "7"
select select "2025"
click at [420, 216] on button "APPLY" at bounding box center [418, 215] width 24 height 12
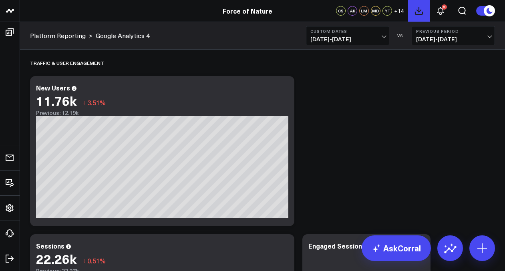
click at [423, 14] on icon at bounding box center [419, 10] width 7 height 7
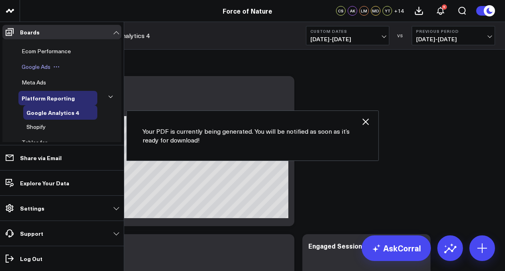
scroll to position [45, 0]
click at [36, 126] on span "Shopify" at bounding box center [35, 127] width 19 height 8
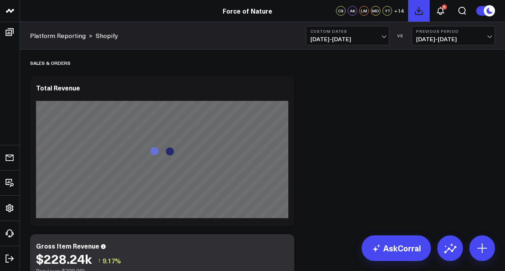
click at [416, 14] on icon at bounding box center [419, 10] width 7 height 7
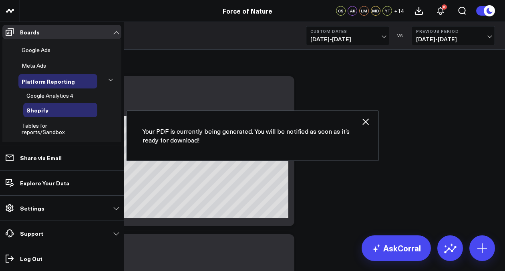
scroll to position [87, 0]
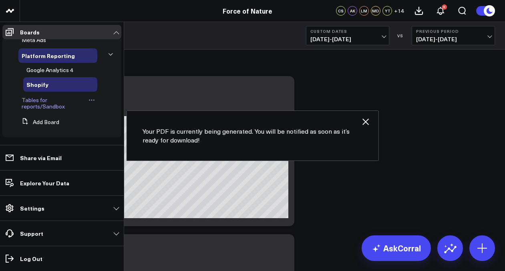
click at [34, 104] on span "Tables for reports/Sandbox" at bounding box center [43, 103] width 43 height 14
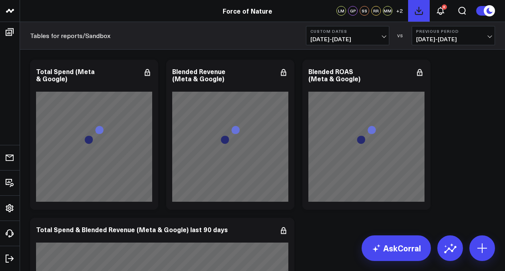
click at [420, 16] on button at bounding box center [419, 11] width 22 height 22
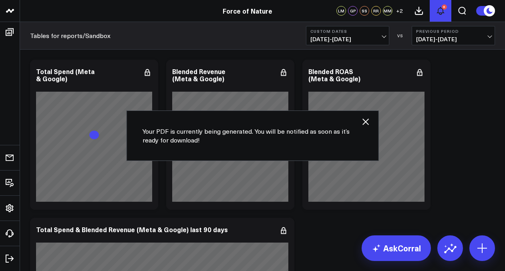
click at [439, 10] on icon at bounding box center [441, 11] width 10 height 10
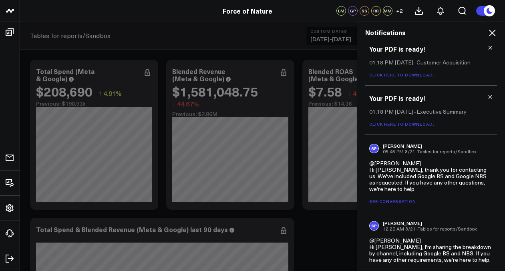
scroll to position [340, 0]
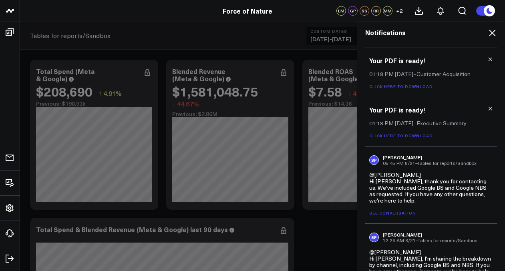
click at [408, 137] on link "Click here to download." at bounding box center [401, 136] width 65 height 6
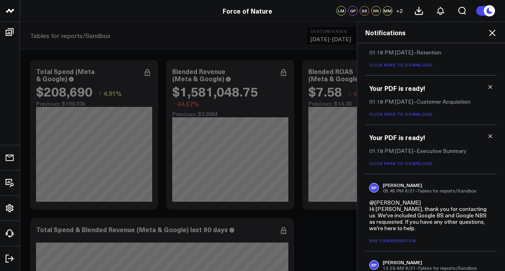
scroll to position [308, 0]
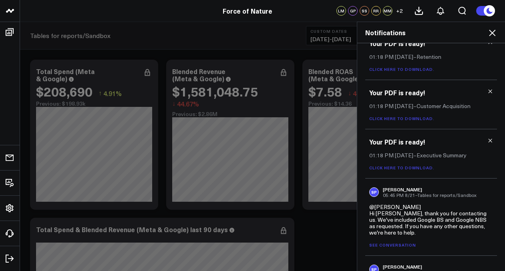
click at [490, 141] on div "Your PDF is ready! 01:18 PM [DATE] – Executive Summary Click here to download." at bounding box center [431, 153] width 132 height 49
click at [488, 141] on icon at bounding box center [491, 141] width 6 height 6
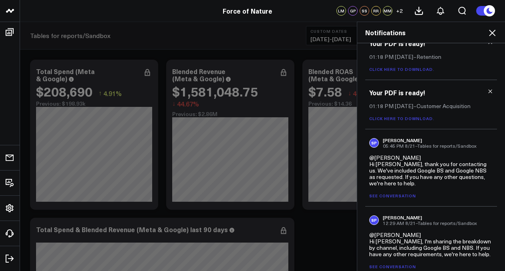
click at [404, 116] on div "Your PDF is ready! 01:18 PM [DATE] – Customer Acquisition Click here to downloa…" at bounding box center [431, 104] width 132 height 49
click at [404, 120] on link "Click here to download." at bounding box center [401, 119] width 65 height 6
click at [489, 92] on icon at bounding box center [491, 92] width 4 height 4
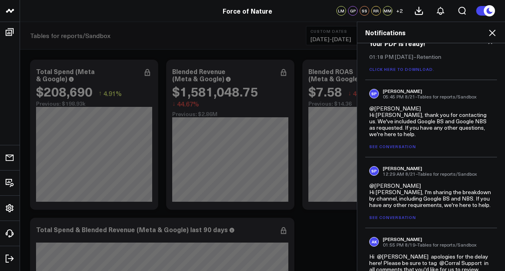
click at [408, 71] on link "Click here to download." at bounding box center [401, 70] width 65 height 6
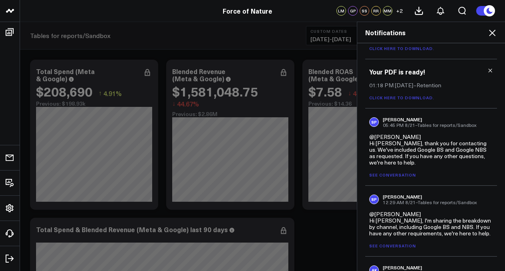
scroll to position [278, 0]
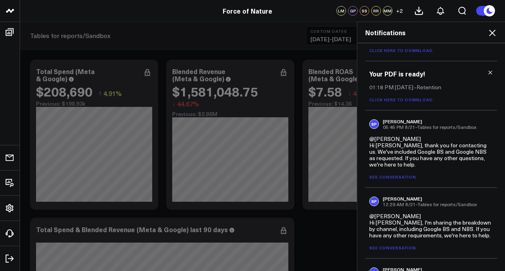
click at [488, 73] on icon at bounding box center [491, 73] width 6 height 6
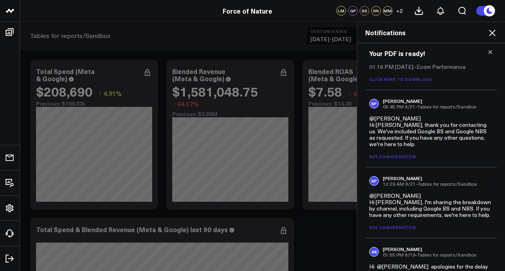
scroll to position [242, 0]
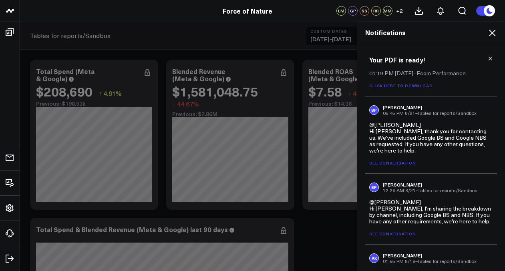
click at [415, 87] on link "Click here to download." at bounding box center [401, 86] width 65 height 6
click at [488, 61] on icon at bounding box center [491, 59] width 6 height 6
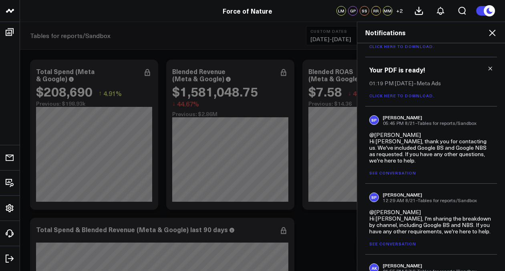
scroll to position [174, 0]
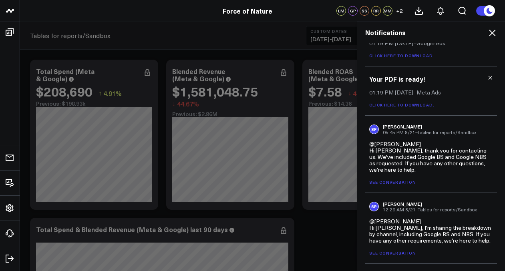
click at [422, 104] on link "Click here to download." at bounding box center [401, 105] width 65 height 6
click at [490, 79] on div "Your PDF is ready! 01:19 PM [DATE] – Meta Ads Click here to download." at bounding box center [431, 91] width 132 height 49
click at [488, 75] on link at bounding box center [491, 78] width 6 height 6
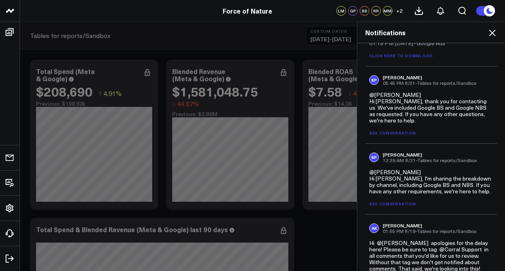
click at [415, 59] on link "Click here to download." at bounding box center [401, 56] width 65 height 6
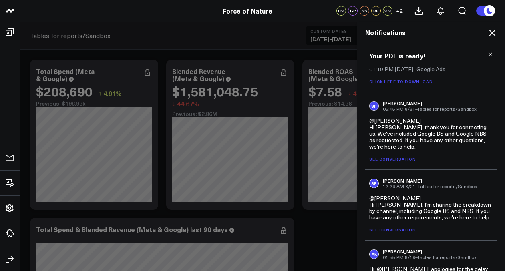
scroll to position [146, 0]
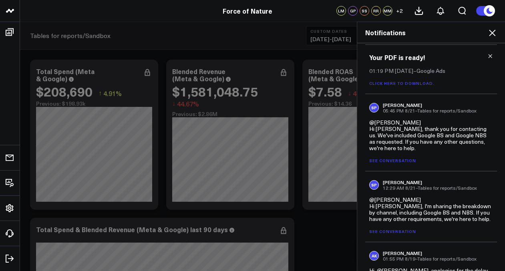
click at [488, 56] on icon at bounding box center [491, 56] width 6 height 6
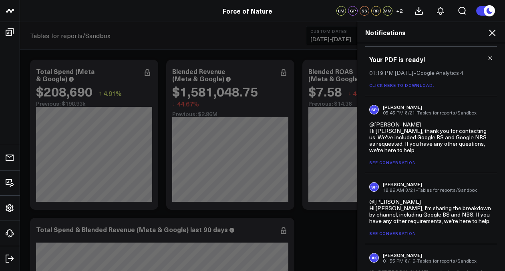
click at [414, 88] on div "Your PDF is ready! 01:19 PM [DATE] – Google Analytics 4 Click here to download." at bounding box center [431, 71] width 132 height 49
click at [414, 86] on link "Click here to download." at bounding box center [401, 86] width 65 height 6
click at [489, 59] on icon at bounding box center [491, 59] width 4 height 4
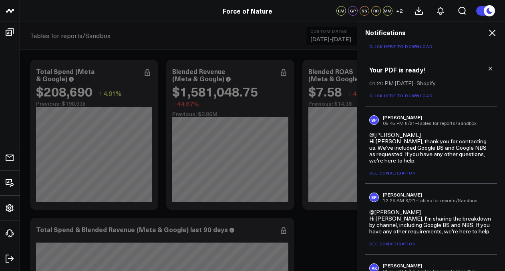
scroll to position [9, 0]
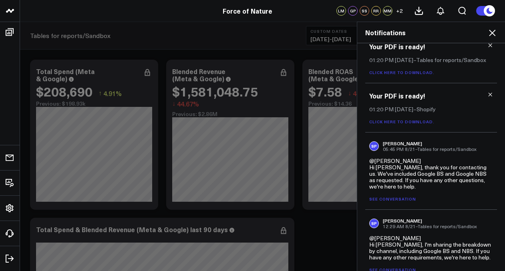
click at [417, 120] on link "Click here to download." at bounding box center [401, 122] width 65 height 6
click at [492, 97] on div "Your PDF is ready! 01:20 PM [DATE] – Shopify Click here to download." at bounding box center [431, 107] width 132 height 49
click at [489, 95] on icon at bounding box center [491, 95] width 4 height 4
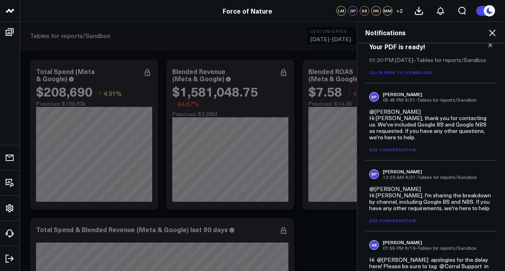
click at [414, 75] on link "Click here to download." at bounding box center [401, 73] width 65 height 6
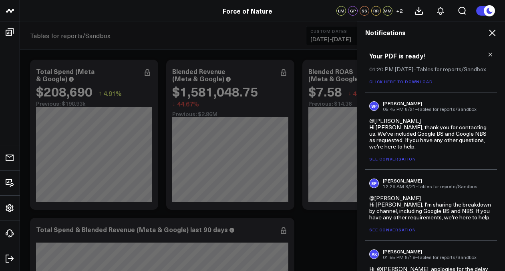
click at [487, 59] on h3 "Your PDF is ready!" at bounding box center [431, 55] width 124 height 9
click at [489, 55] on icon at bounding box center [491, 55] width 4 height 4
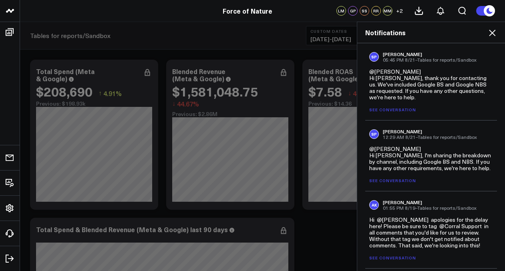
click at [490, 35] on icon at bounding box center [493, 33] width 10 height 10
